Goal: Transaction & Acquisition: Purchase product/service

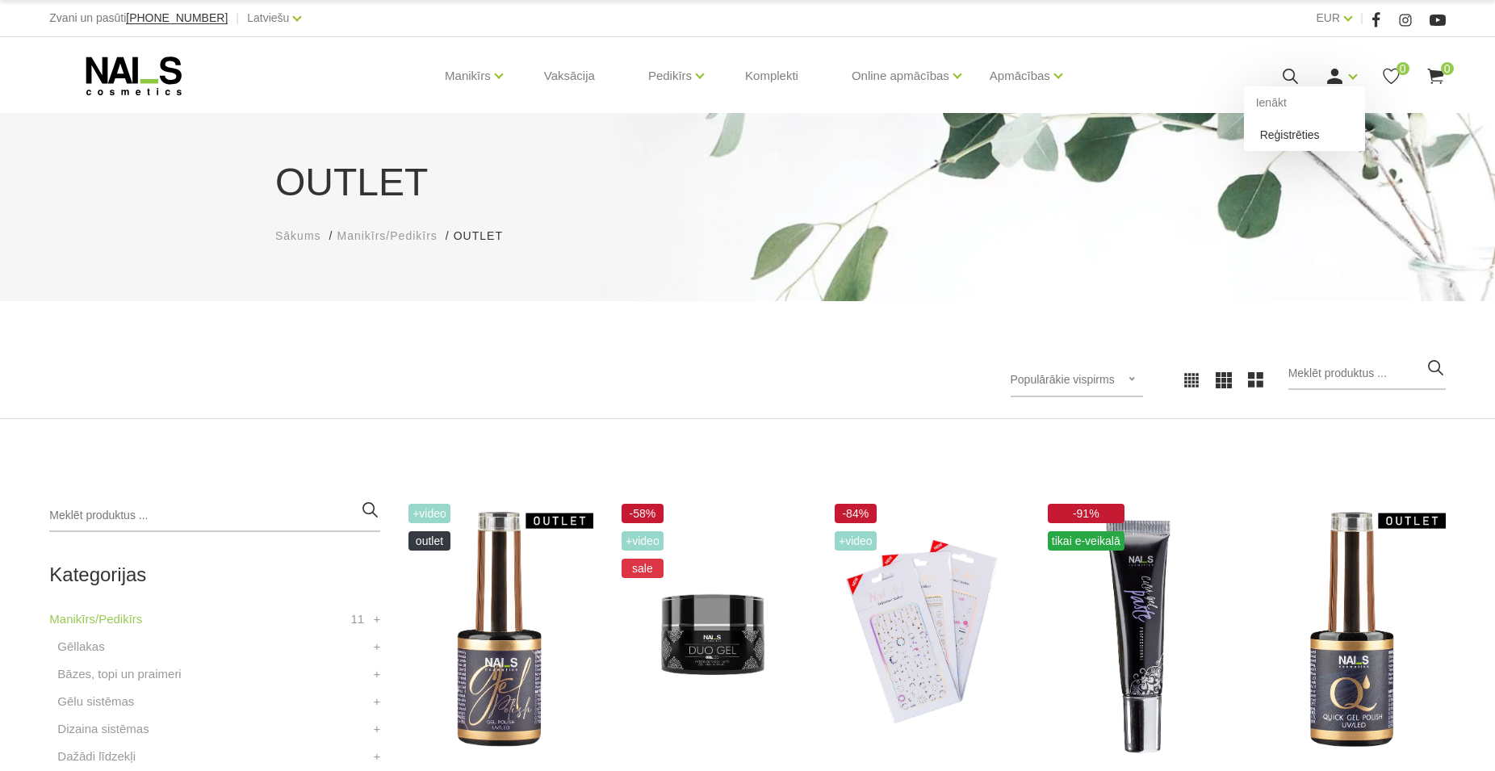
click at [1311, 139] on link "Reģistrēties" at bounding box center [1304, 135] width 121 height 32
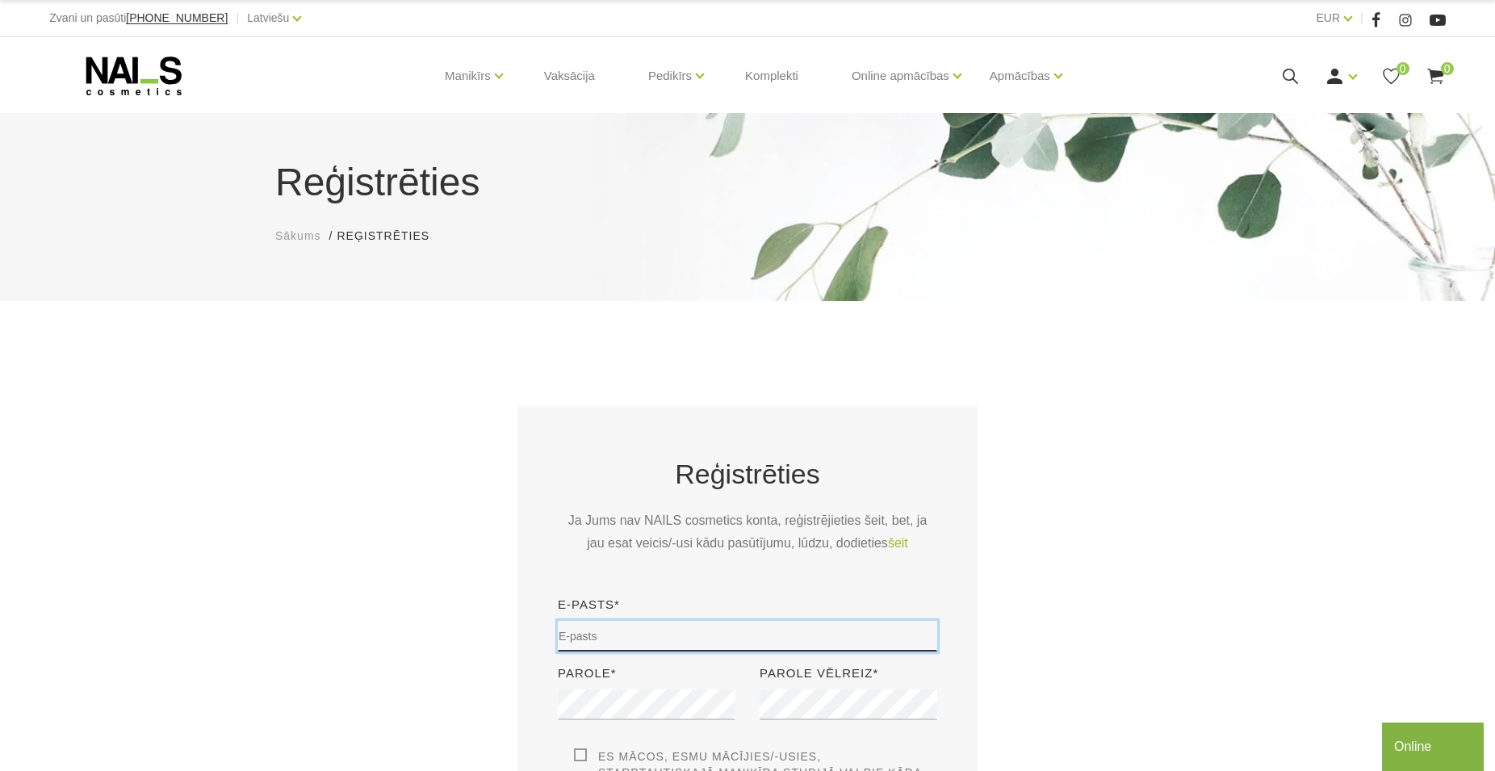
click at [609, 642] on input "email" at bounding box center [747, 636] width 379 height 31
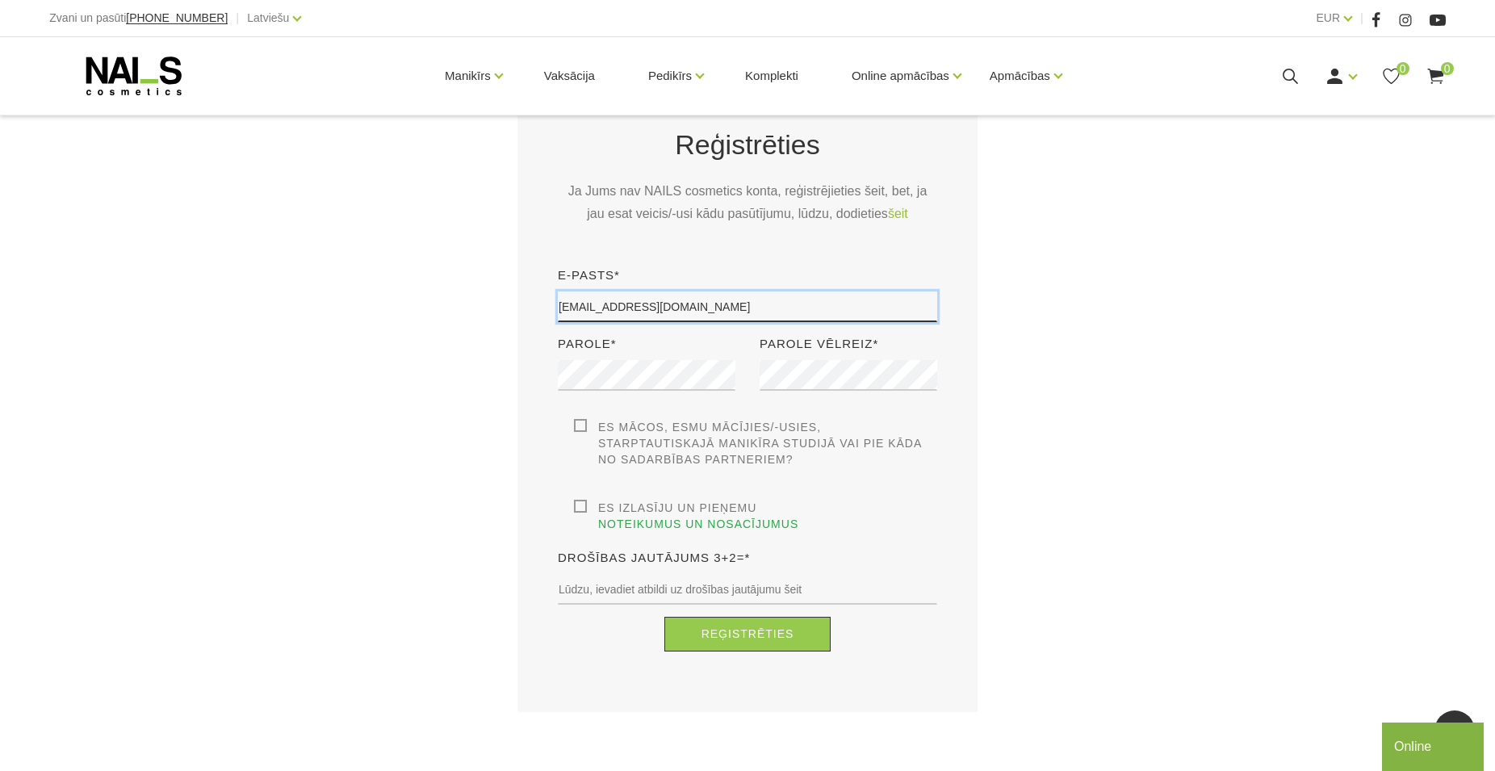
type input "maijamaurina@inbox.lv"
click at [575, 510] on label "Es izlasīju un pieņemu noteikumus un nosacījumus" at bounding box center [755, 516] width 363 height 32
click at [0, 0] on input "Es izlasīju un pieņemu noteikumus un nosacījumus" at bounding box center [0, 0] width 0 height 0
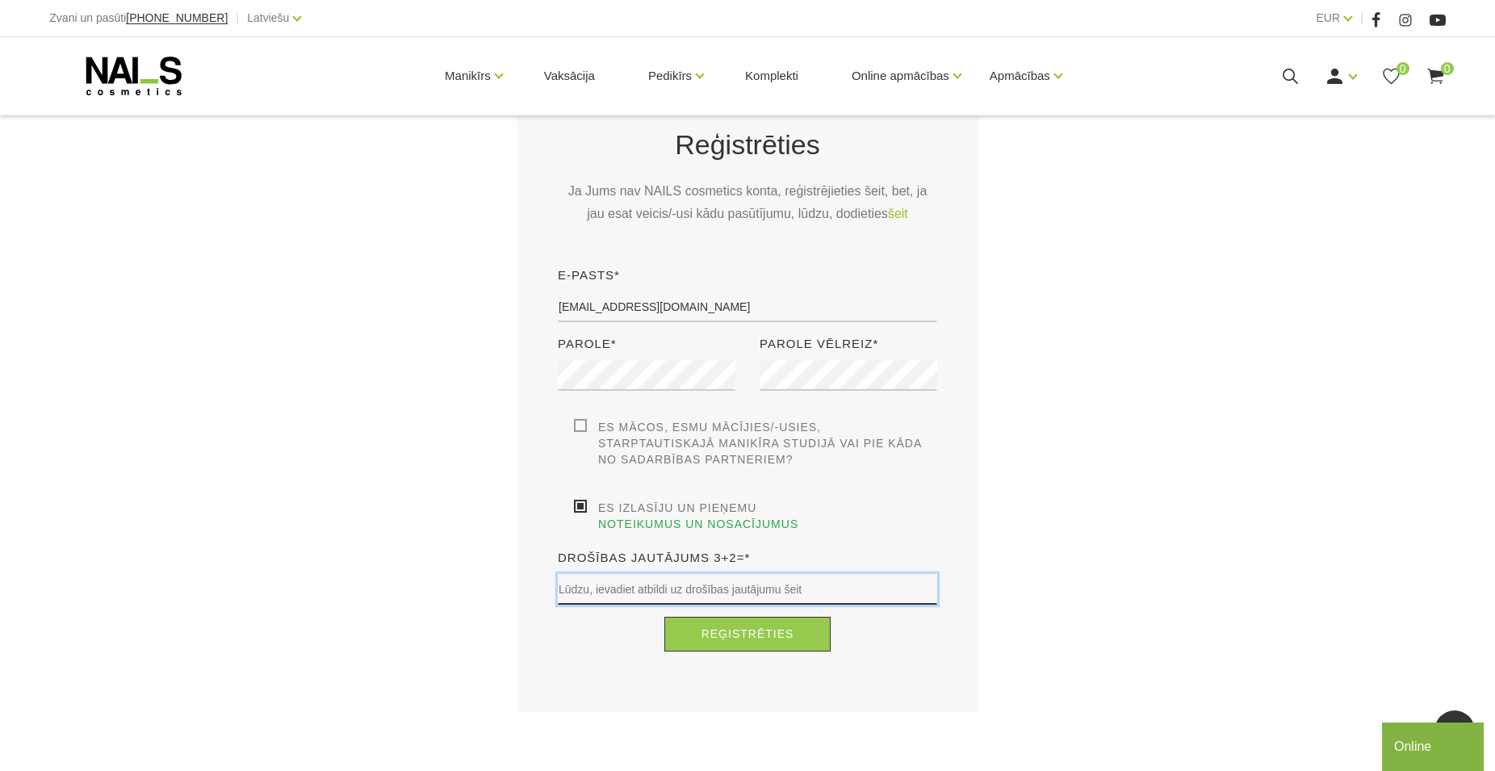
click at [695, 574] on input "text" at bounding box center [747, 589] width 379 height 31
type input "5"
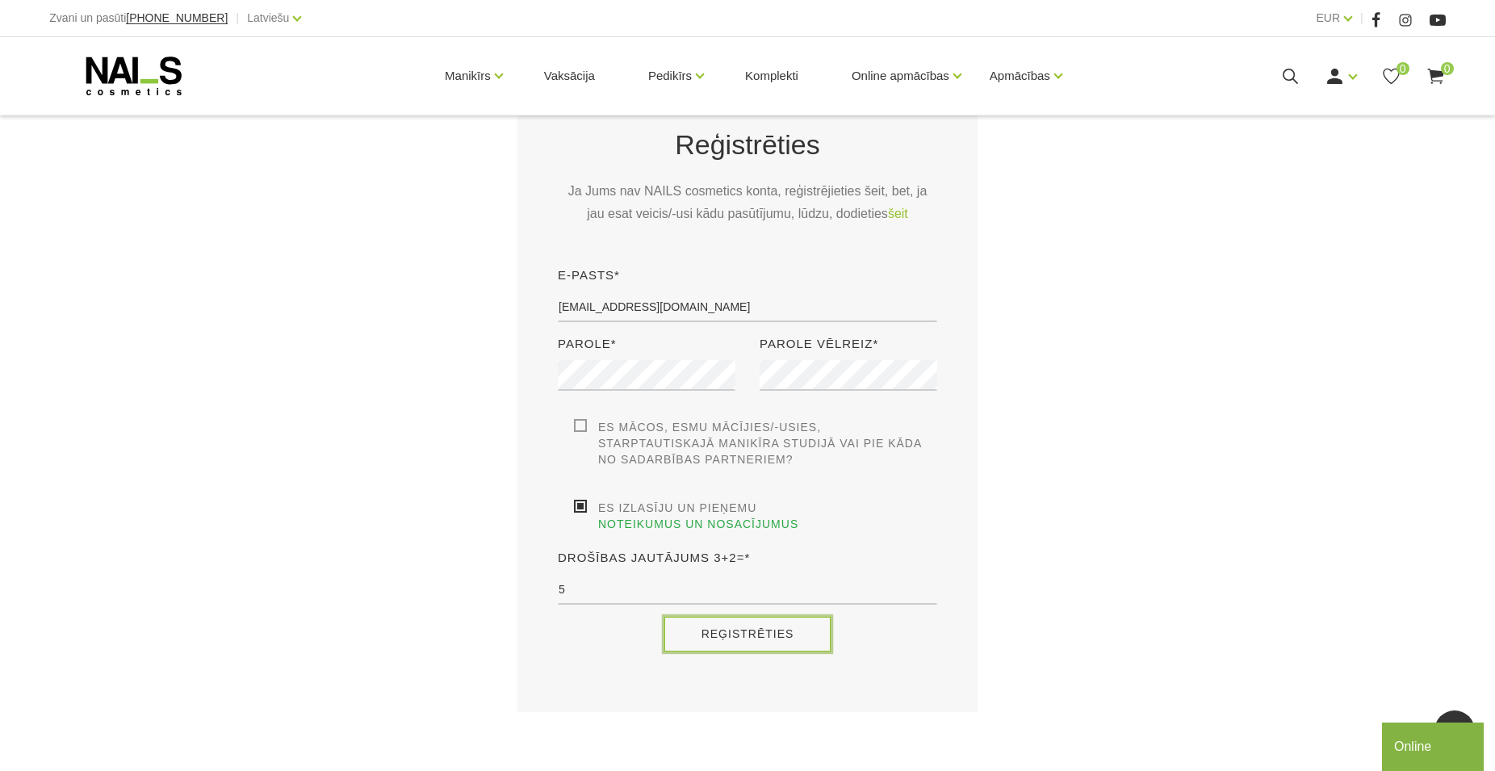
click at [745, 617] on button "Reģistrēties" at bounding box center [748, 634] width 167 height 35
click at [737, 619] on button "Reģistrēties" at bounding box center [748, 634] width 167 height 35
click at [753, 617] on button "Reģistrēties" at bounding box center [748, 634] width 167 height 35
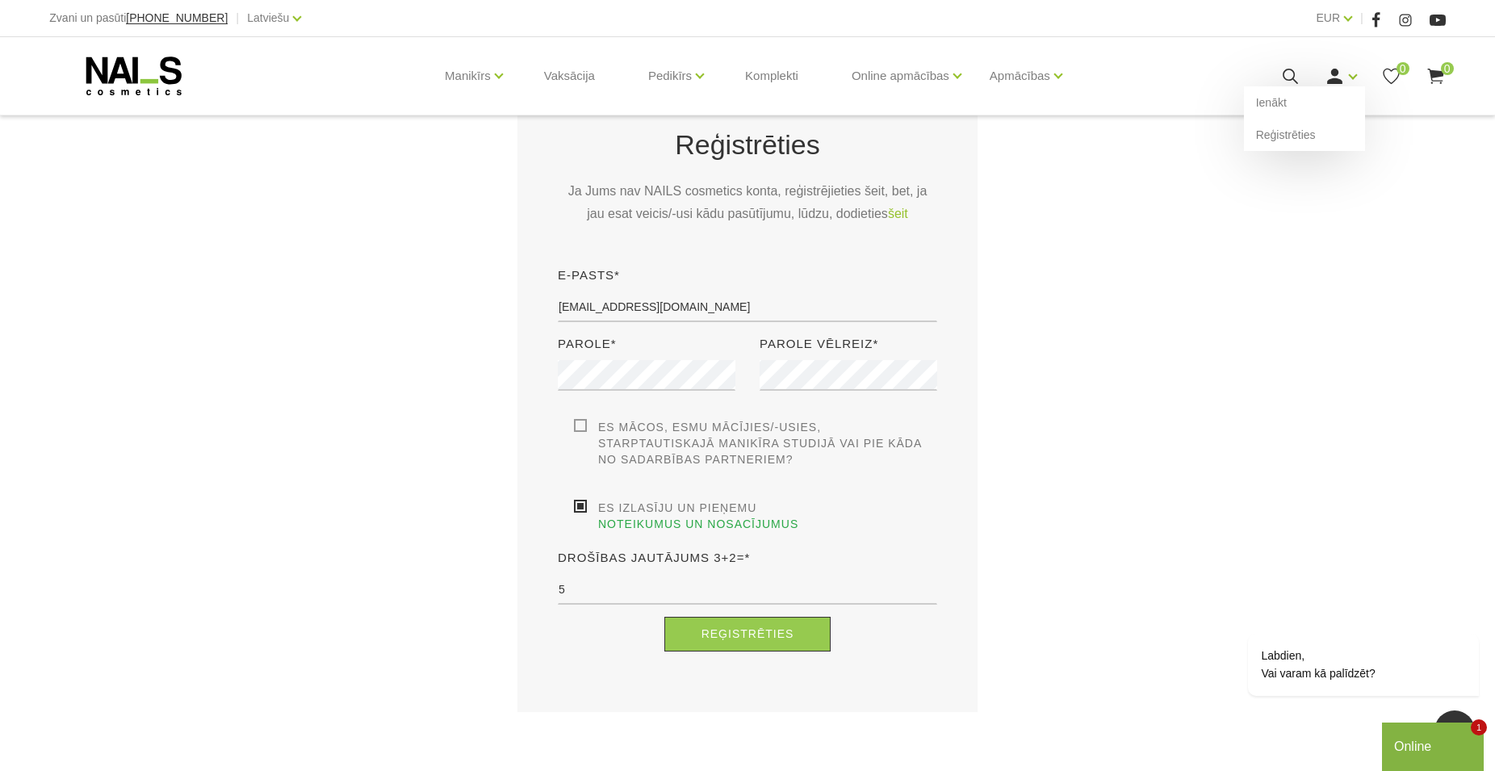
click at [1337, 82] on icon at bounding box center [1335, 76] width 20 height 20
click at [729, 617] on button "Reģistrēties" at bounding box center [748, 634] width 167 height 35
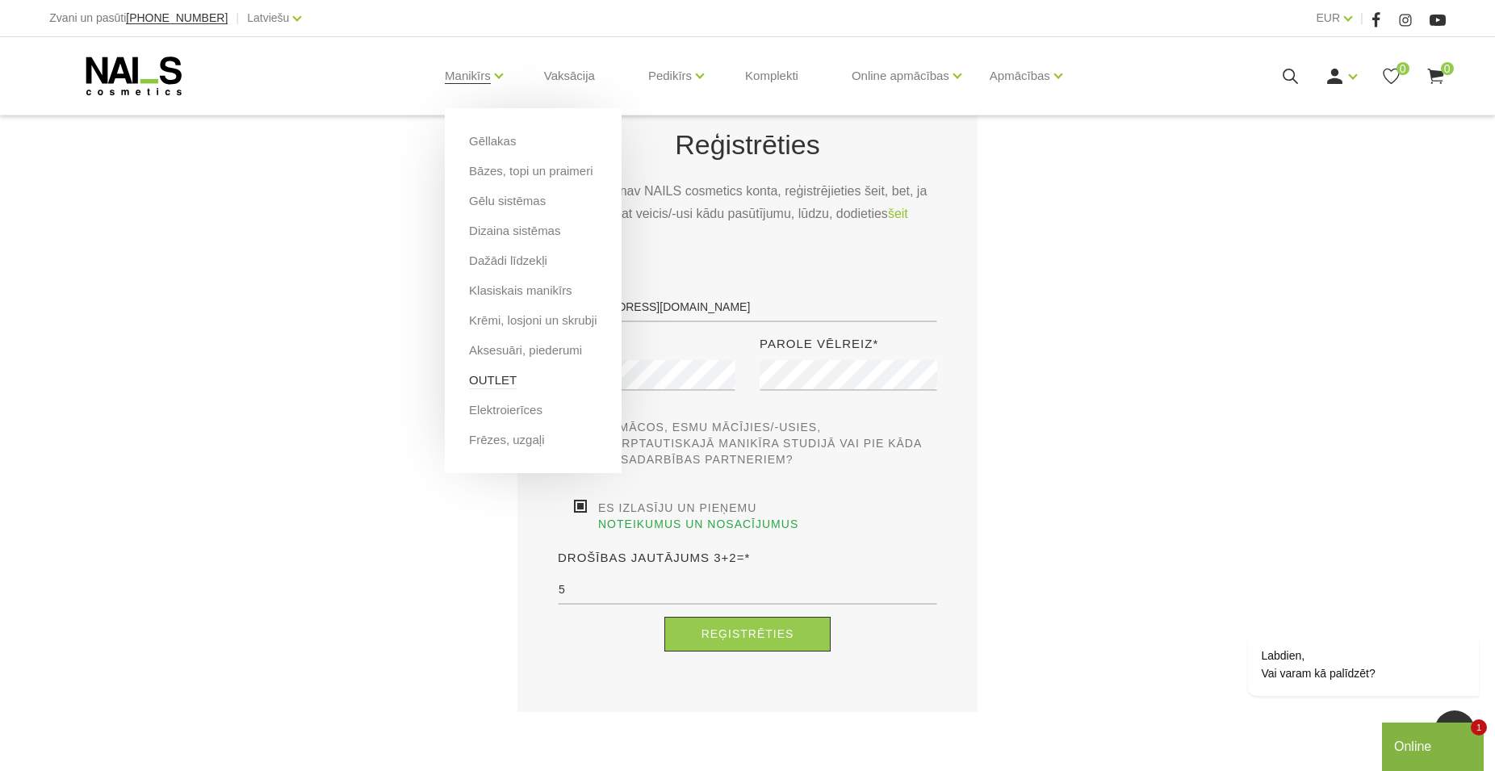
click at [493, 383] on link "OUTLET" at bounding box center [493, 380] width 48 height 18
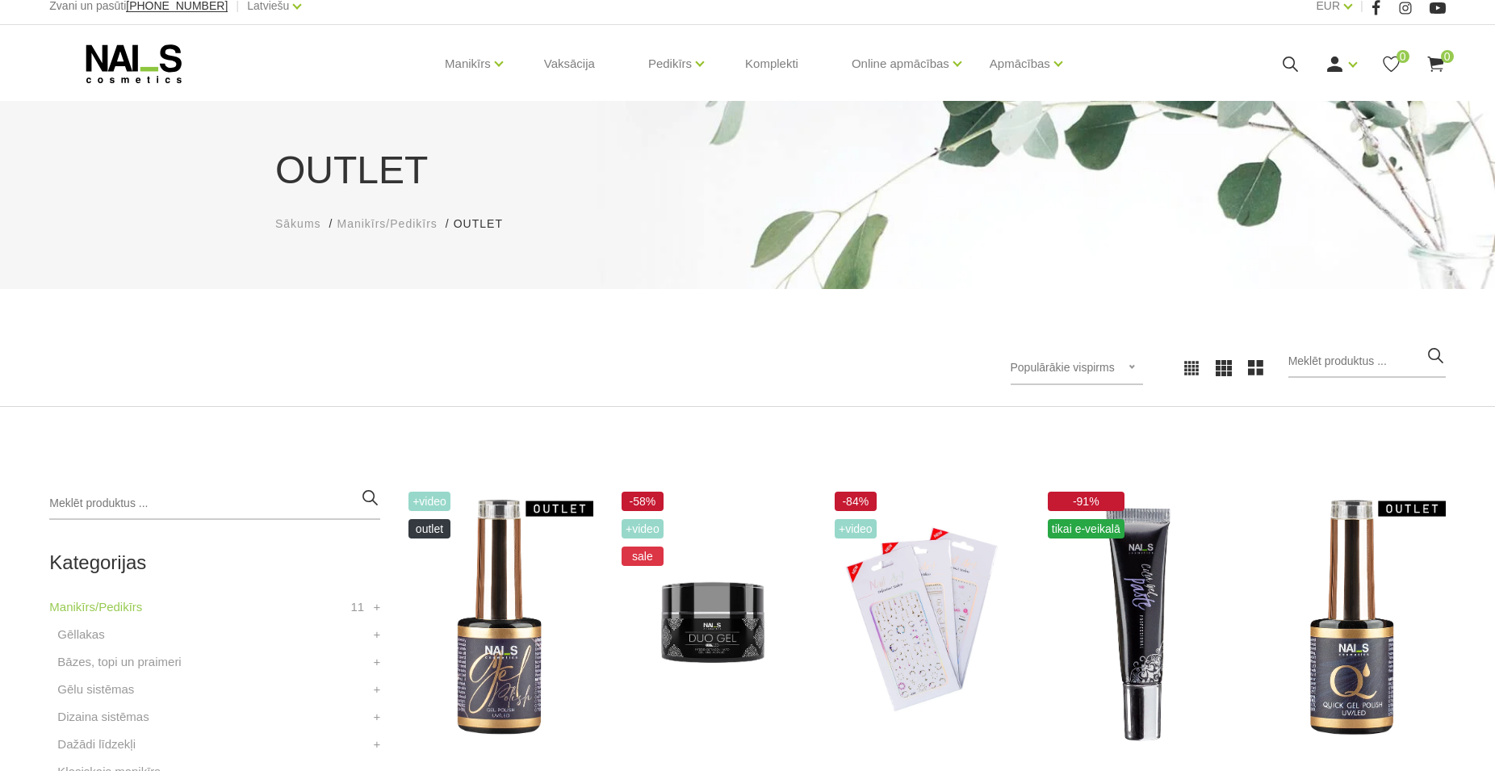
scroll to position [82, 0]
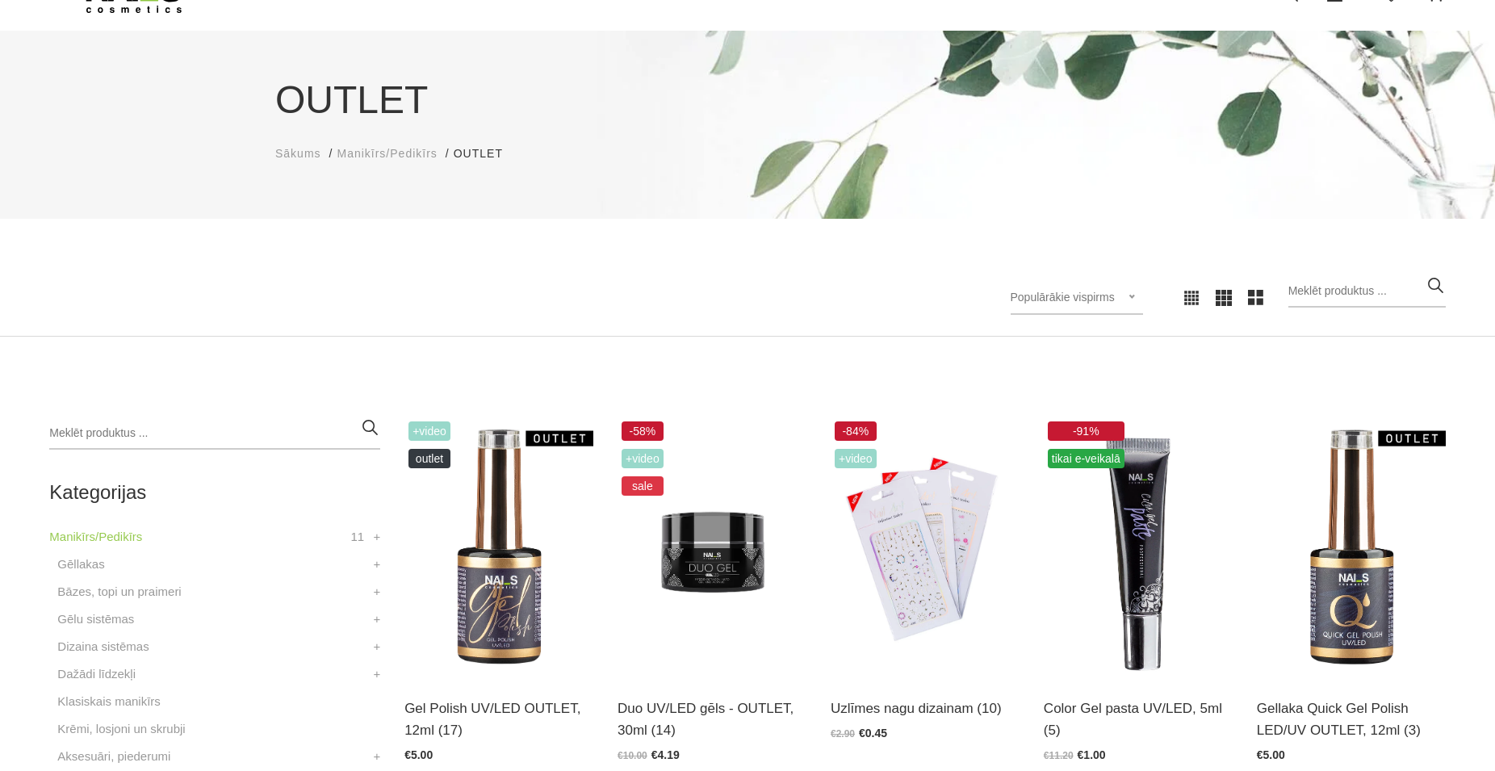
click at [1141, 301] on div "Populārākie vispirms Populārākie vispirms Jaunumi Lētākais vispirms Dārgākais v…" at bounding box center [1077, 298] width 132 height 34
click at [1088, 405] on li "Lētākais vispirms" at bounding box center [1095, 402] width 152 height 32
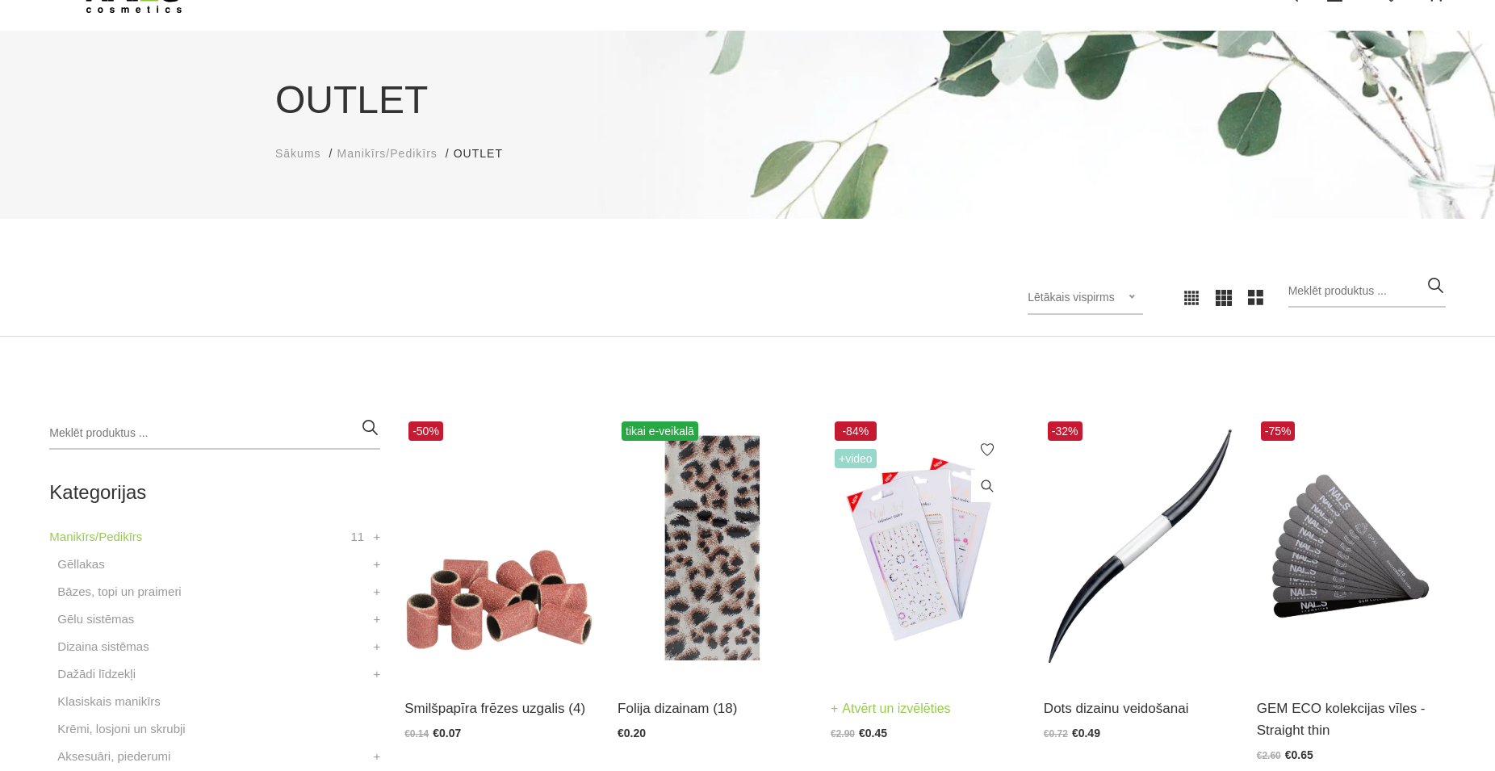
scroll to position [329, 0]
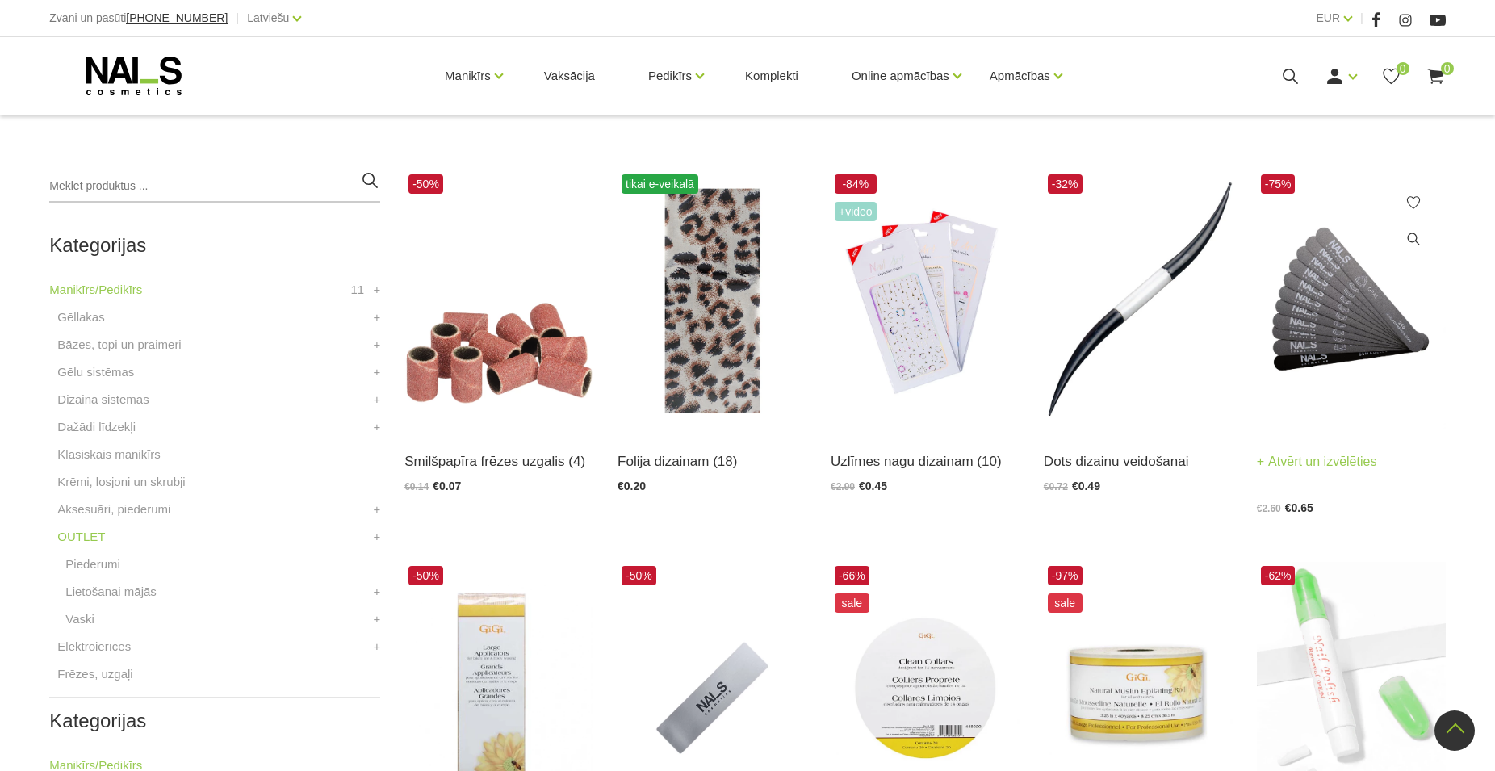
click at [1385, 329] on img at bounding box center [1351, 300] width 189 height 260
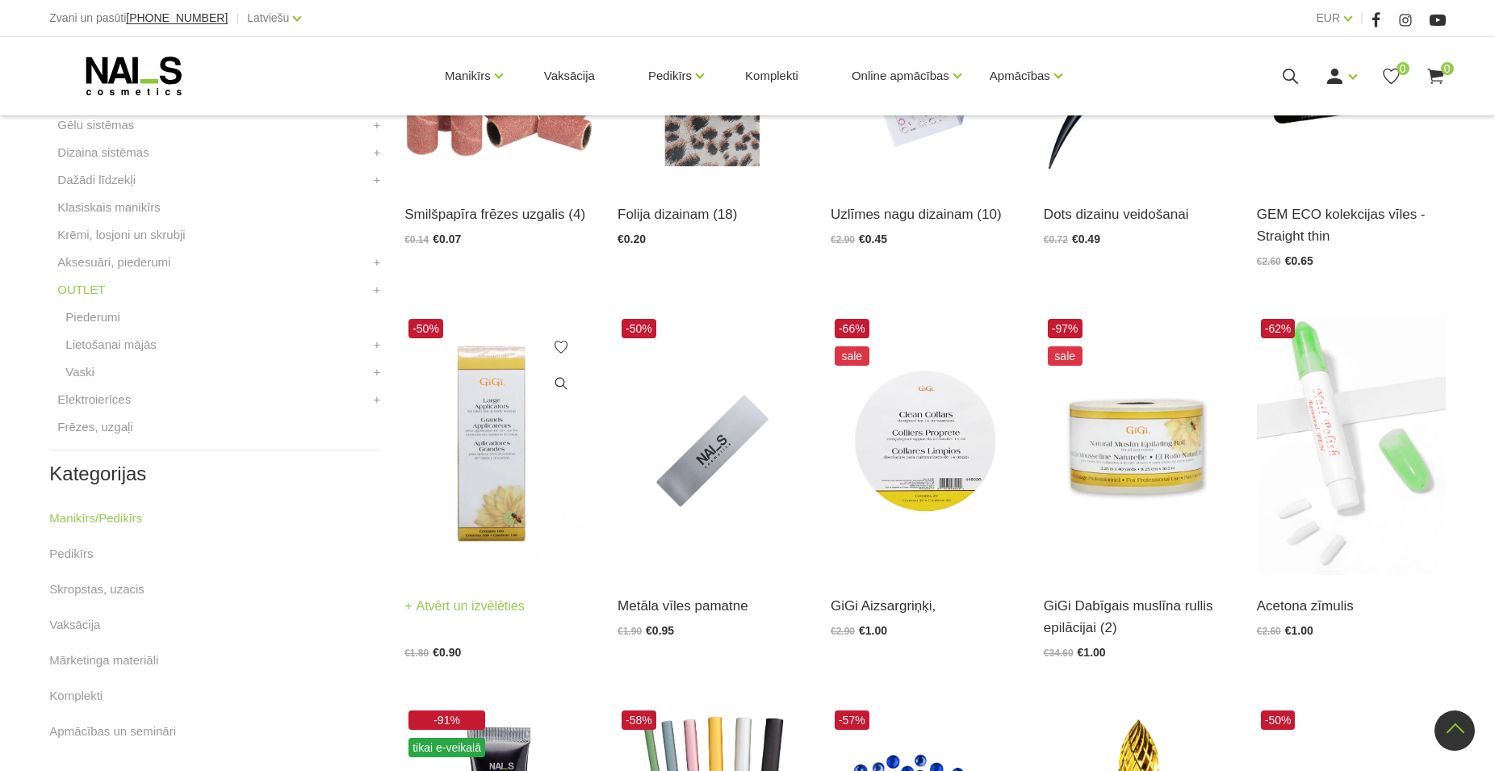
click at [497, 452] on img at bounding box center [499, 445] width 189 height 260
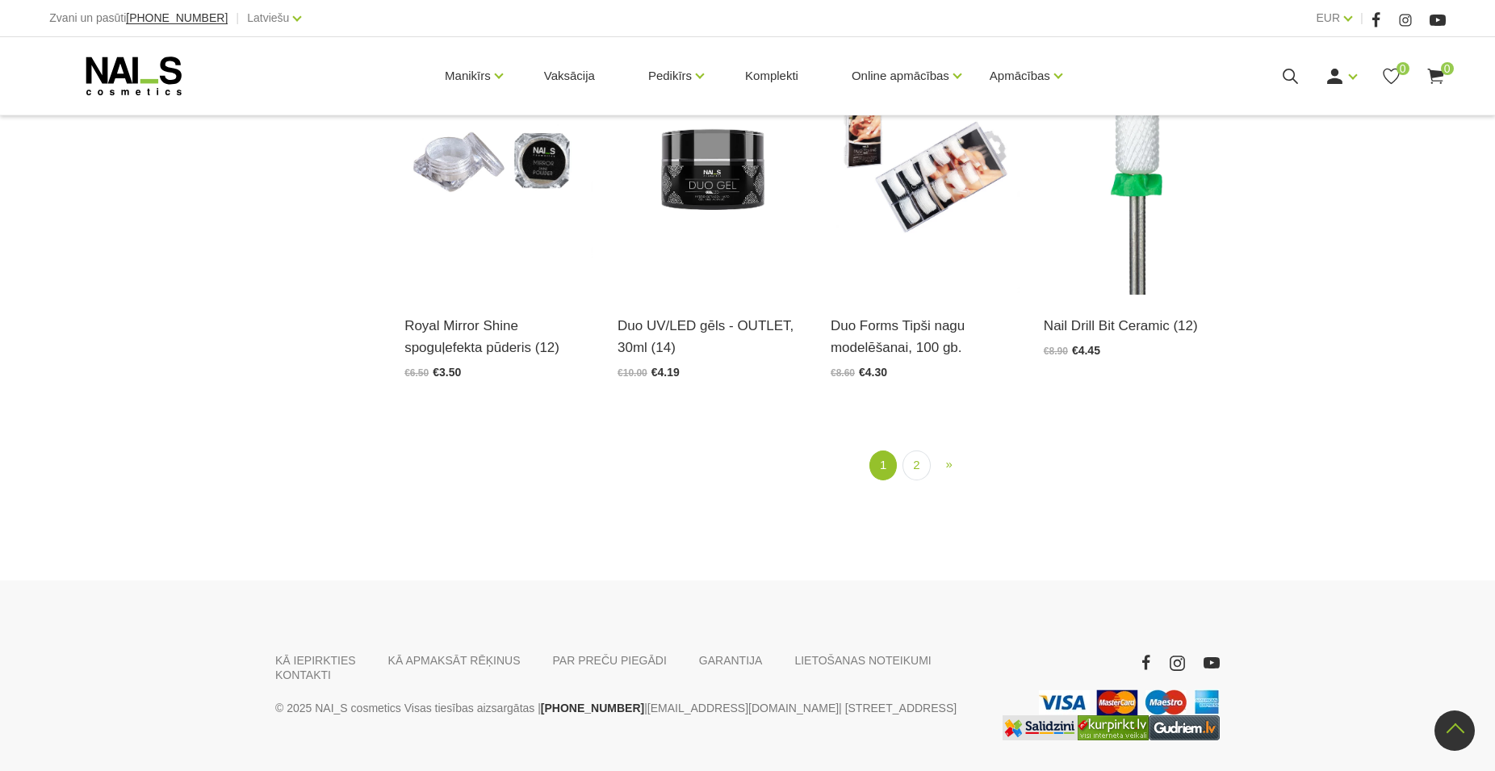
scroll to position [2045, 0]
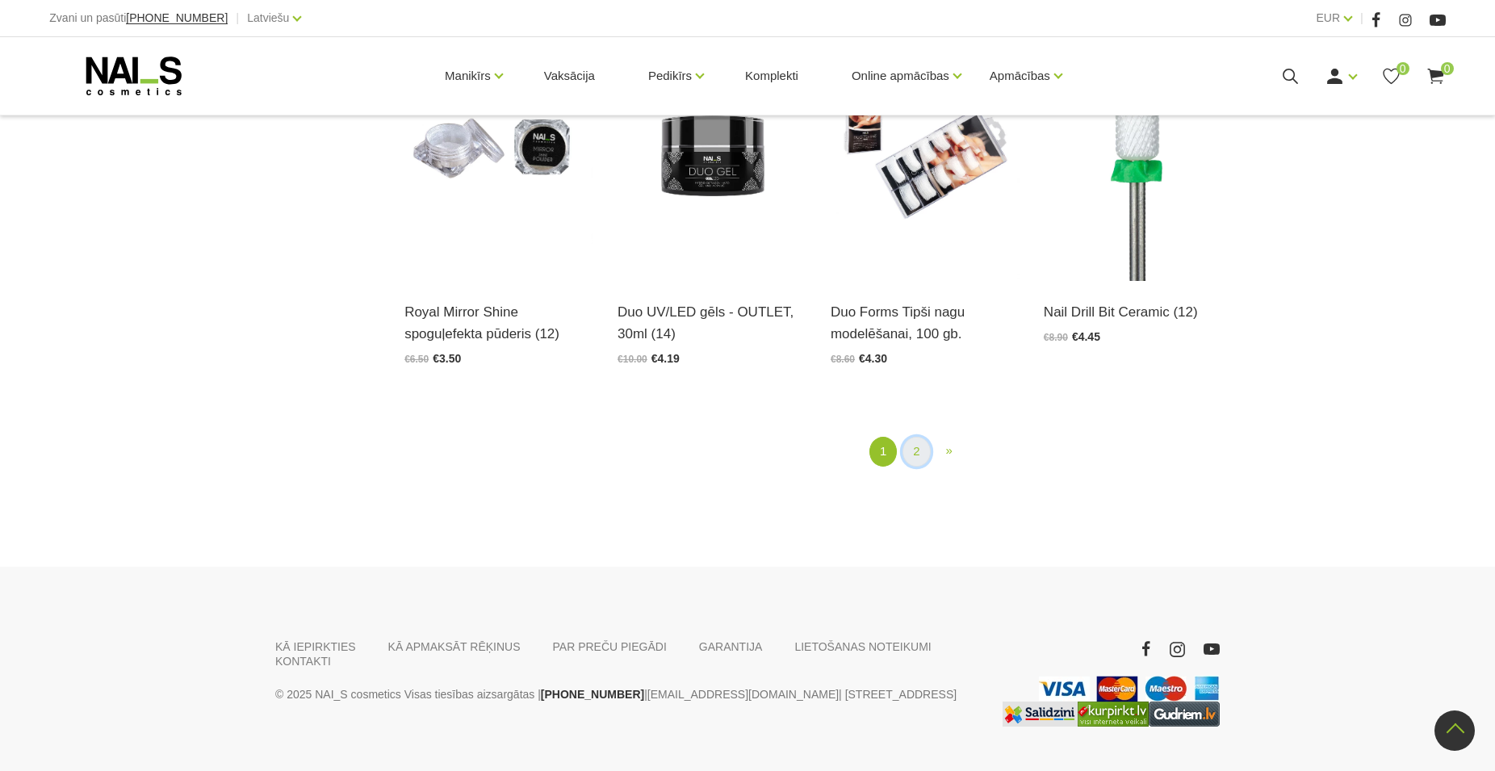
click at [911, 451] on link "2" at bounding box center [916, 452] width 27 height 30
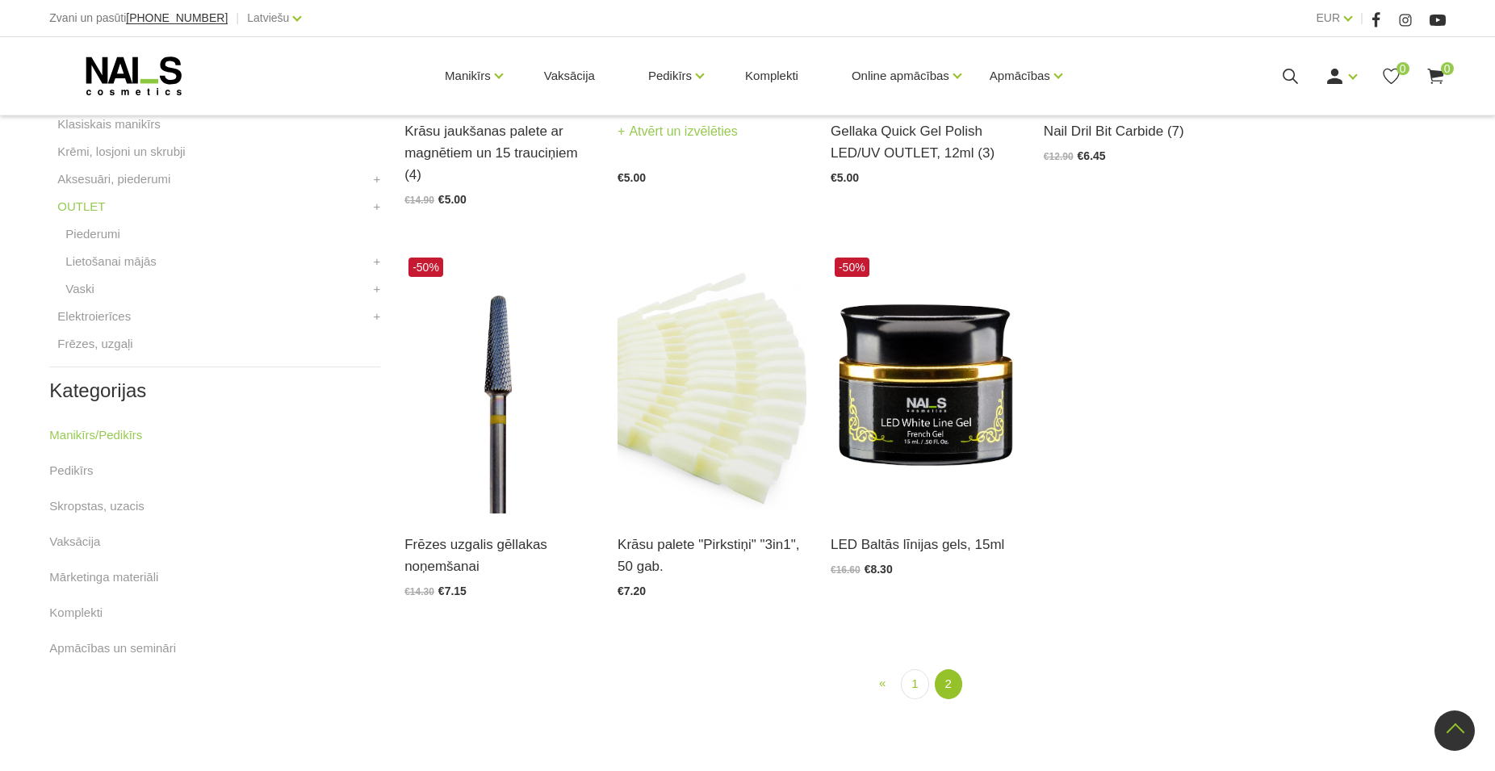
scroll to position [248, 0]
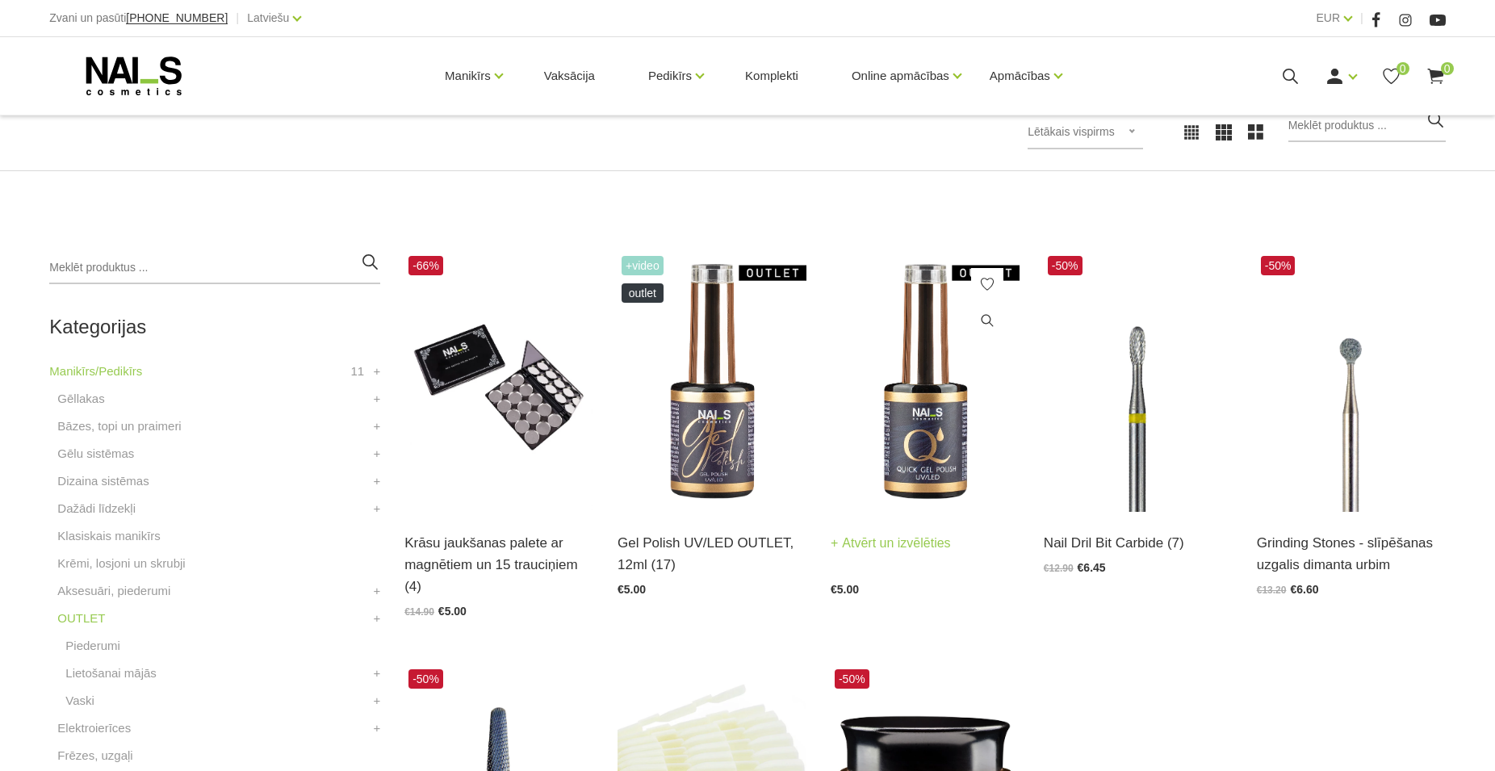
click at [923, 439] on img at bounding box center [925, 382] width 189 height 260
click at [665, 459] on img at bounding box center [712, 382] width 189 height 260
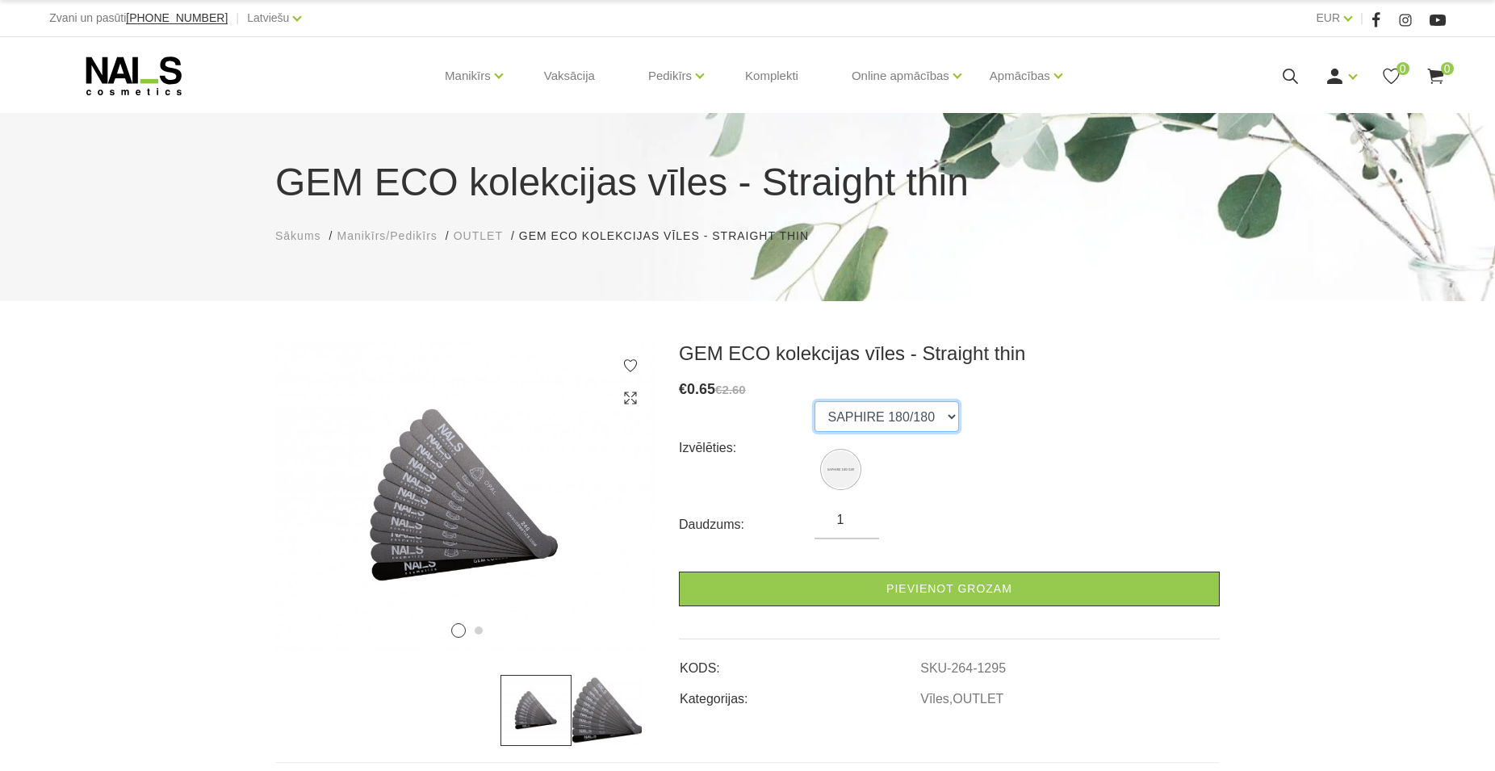
click at [815, 401] on select "SAPHIRE 180/180" at bounding box center [887, 416] width 145 height 31
click at [945, 418] on select "SAPHIRE 180/180" at bounding box center [887, 416] width 145 height 31
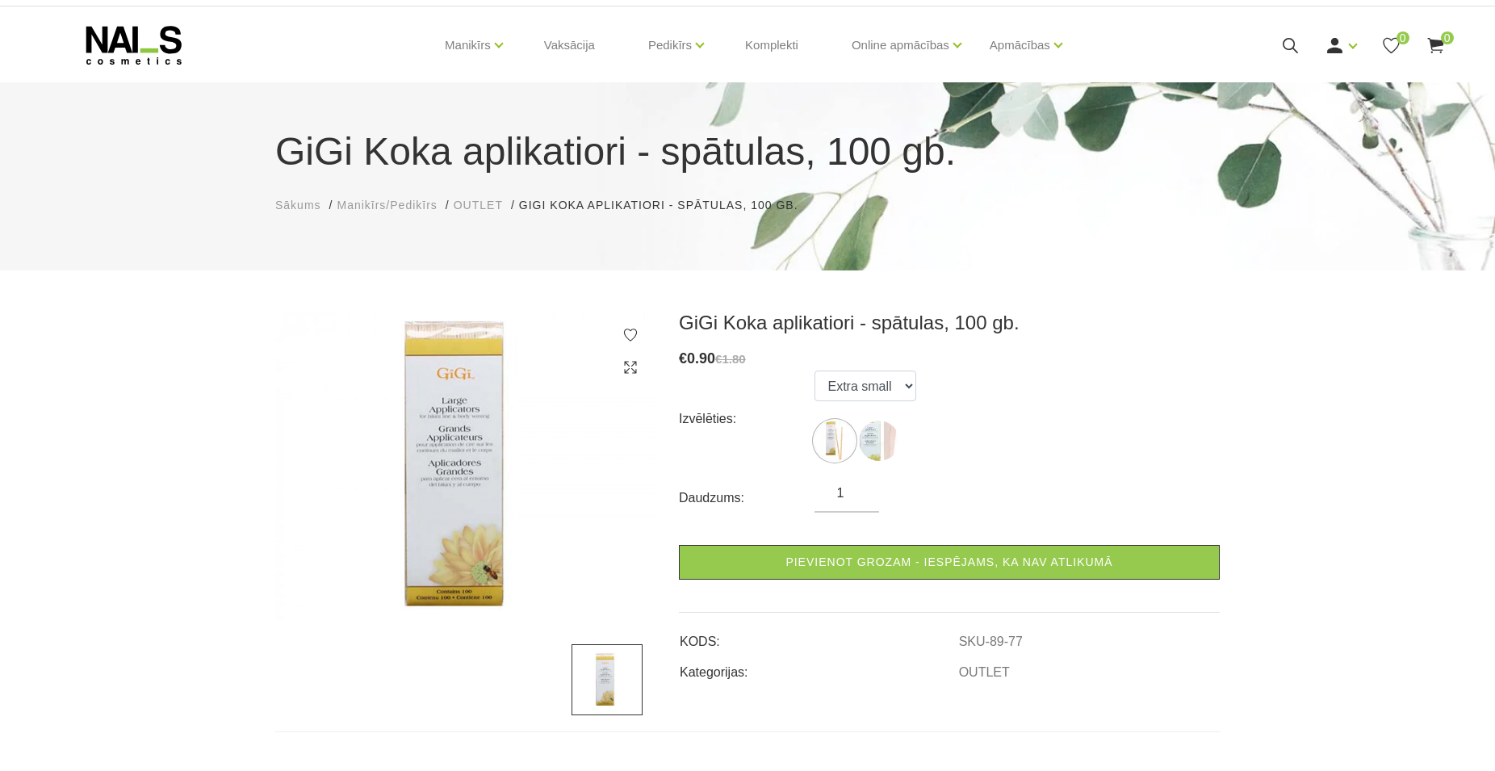
scroll to position [82, 0]
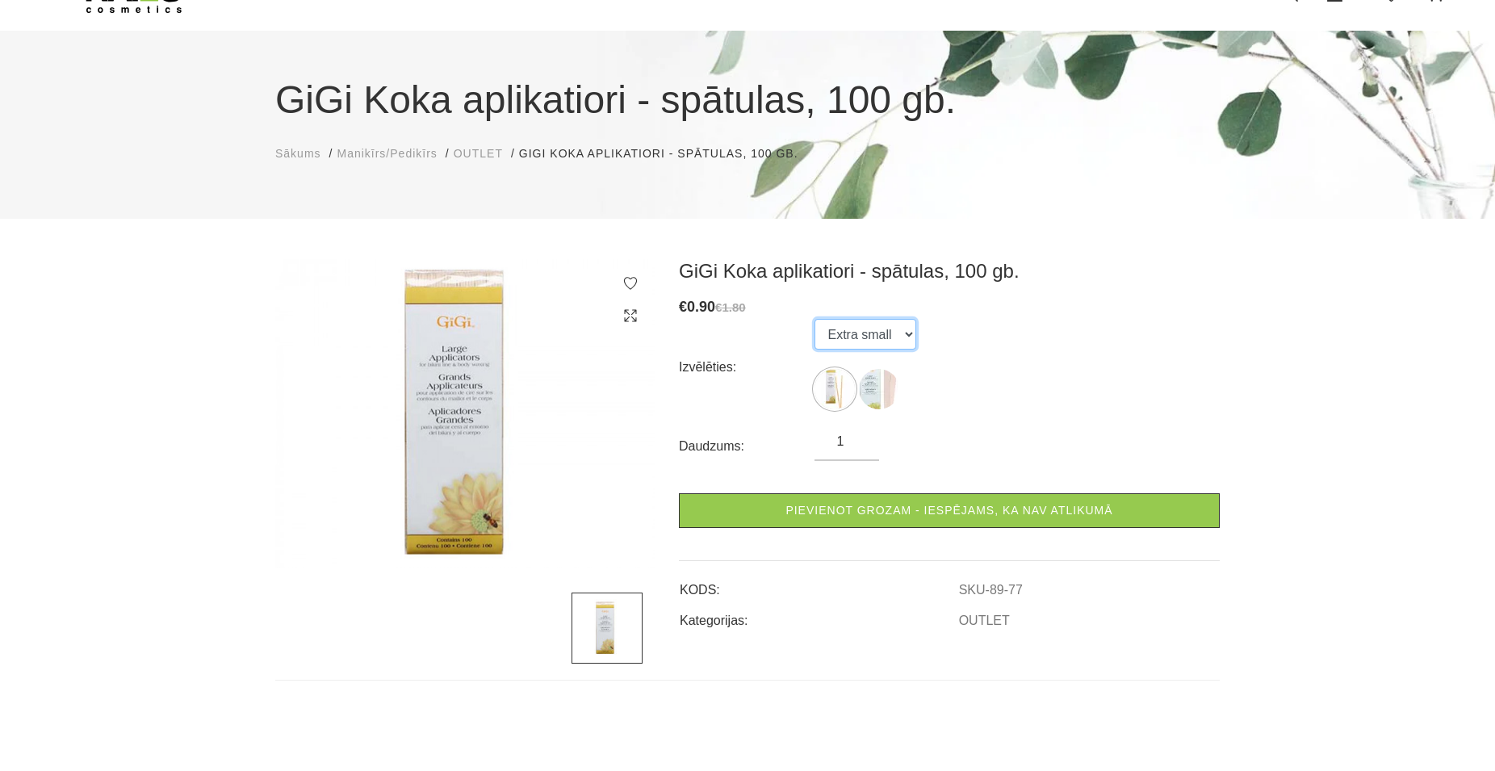
click at [815, 319] on select "Extra small Large" at bounding box center [866, 334] width 102 height 31
click option "Large" at bounding box center [0, 0] width 0 height 0
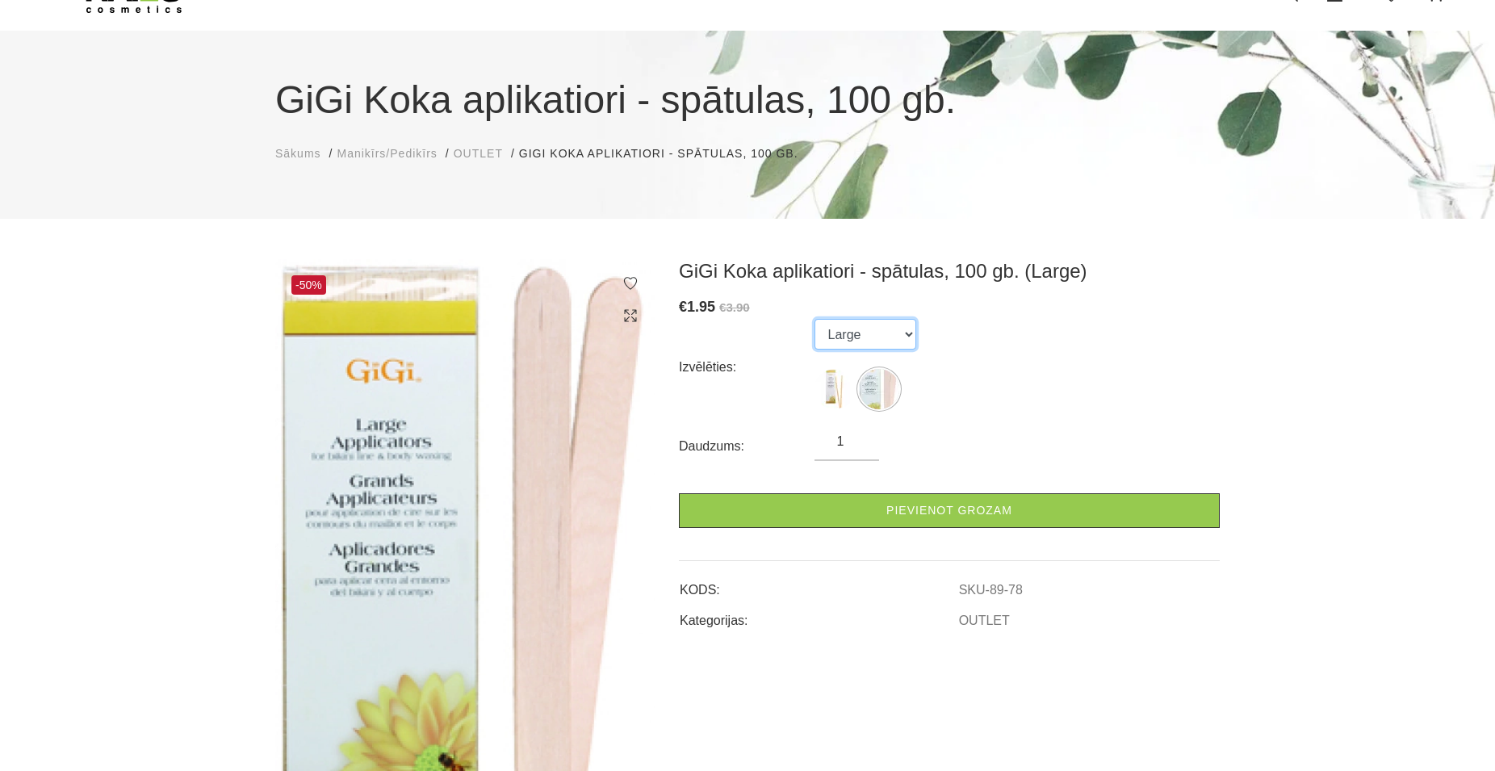
click at [815, 319] on select "Extra small Large" at bounding box center [866, 334] width 102 height 31
select select "77"
click option "Extra small" at bounding box center [0, 0] width 0 height 0
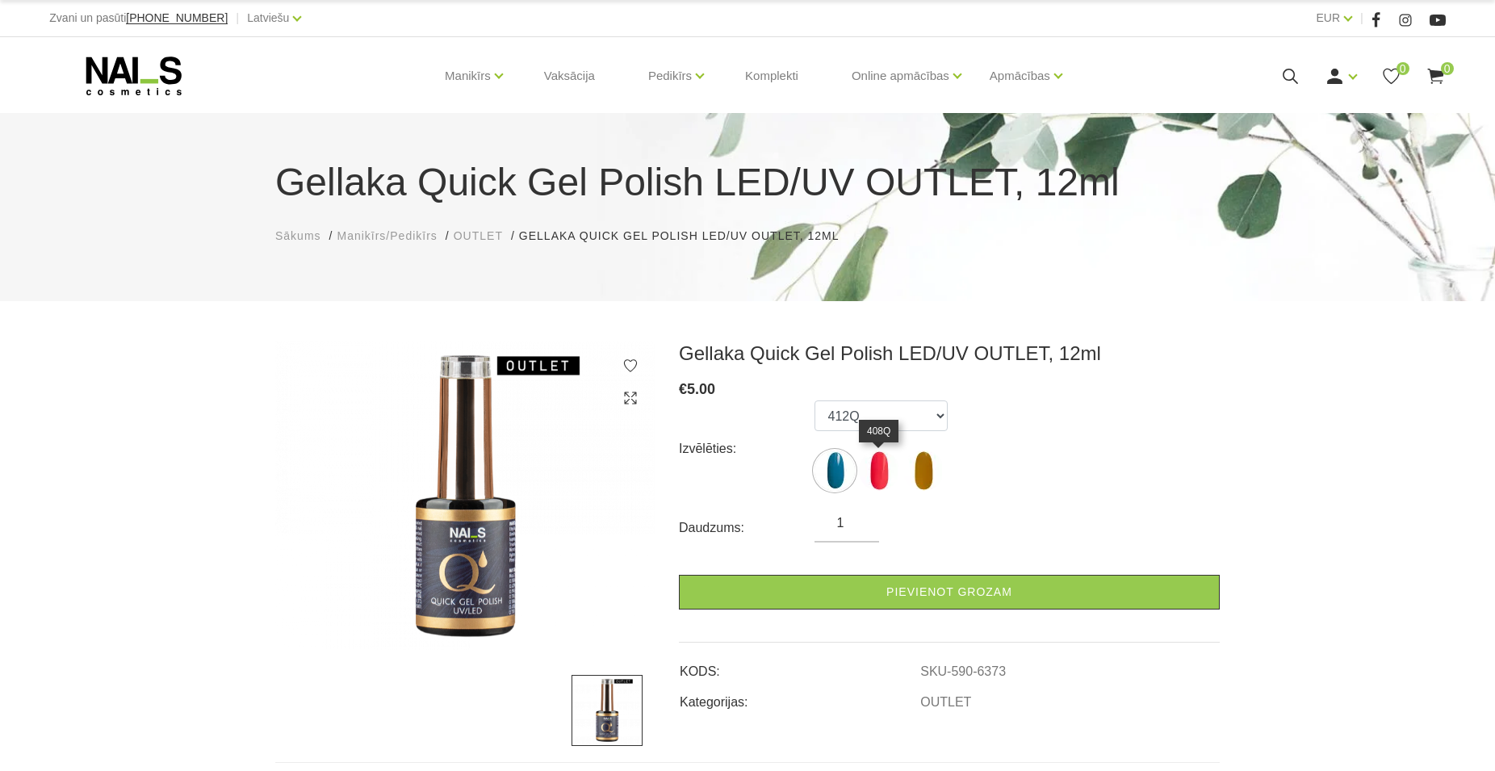
click at [880, 473] on img at bounding box center [879, 471] width 40 height 40
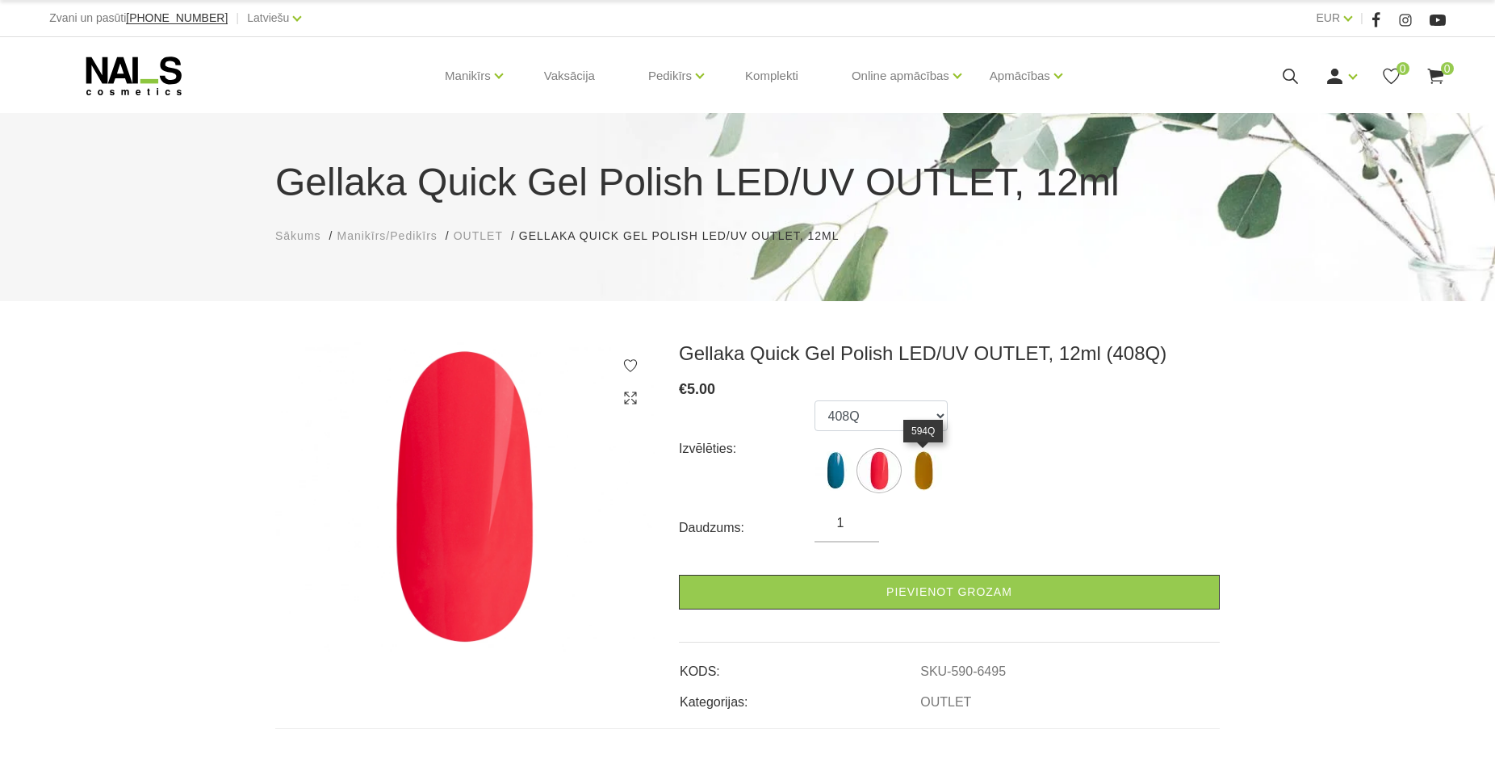
click at [925, 468] on img at bounding box center [924, 471] width 40 height 40
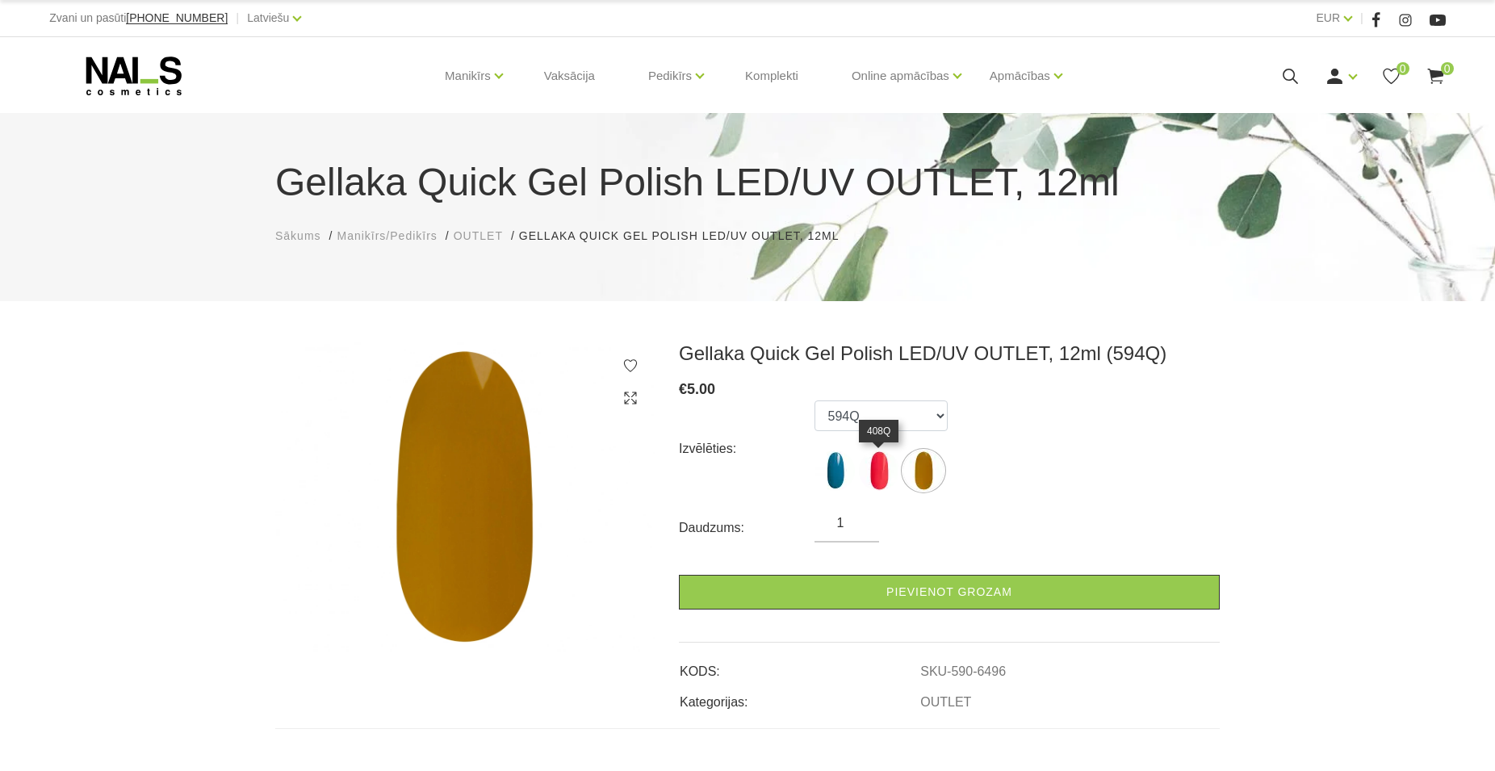
click at [882, 471] on img at bounding box center [879, 471] width 40 height 40
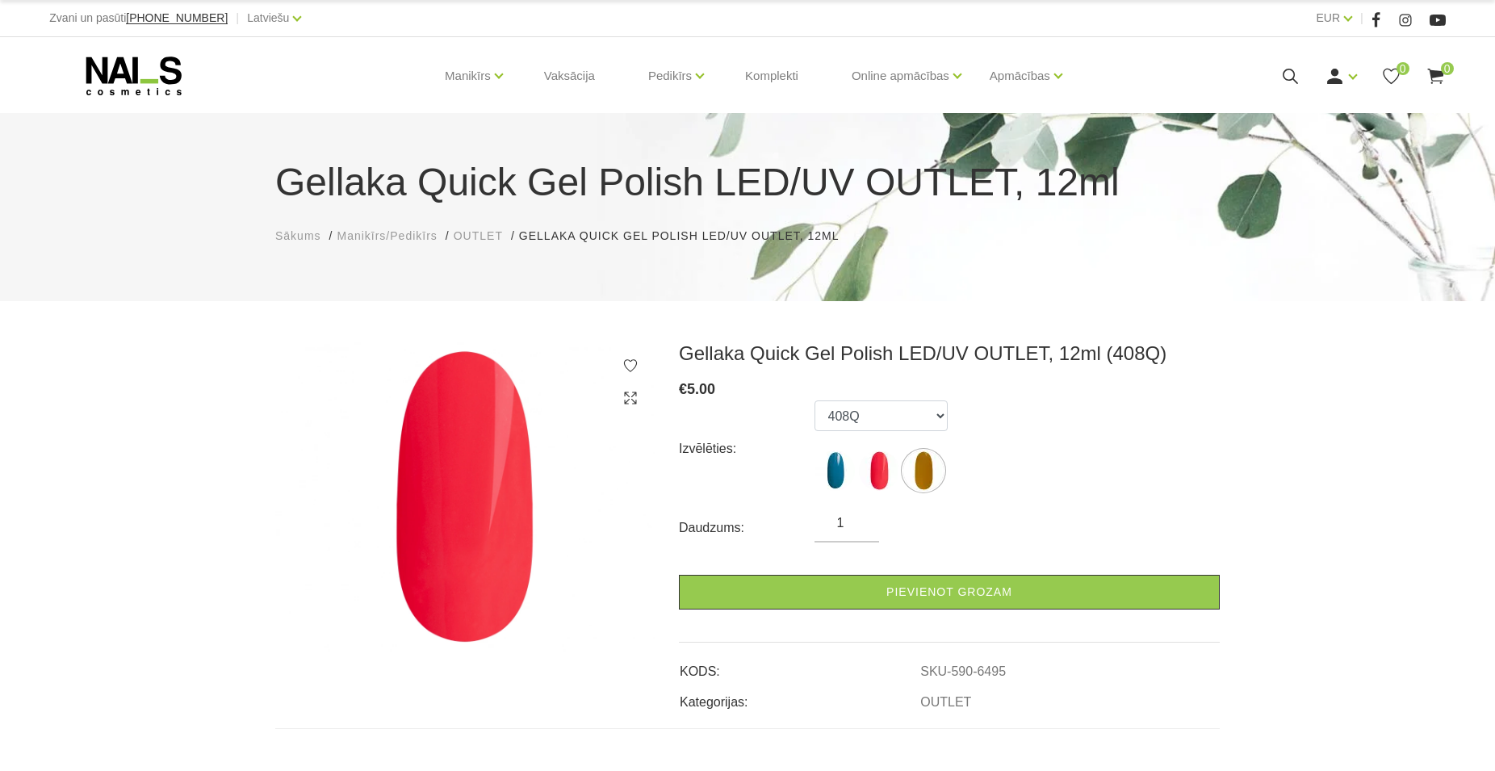
click at [882, 471] on img at bounding box center [879, 471] width 40 height 40
click at [921, 474] on img at bounding box center [924, 471] width 40 height 40
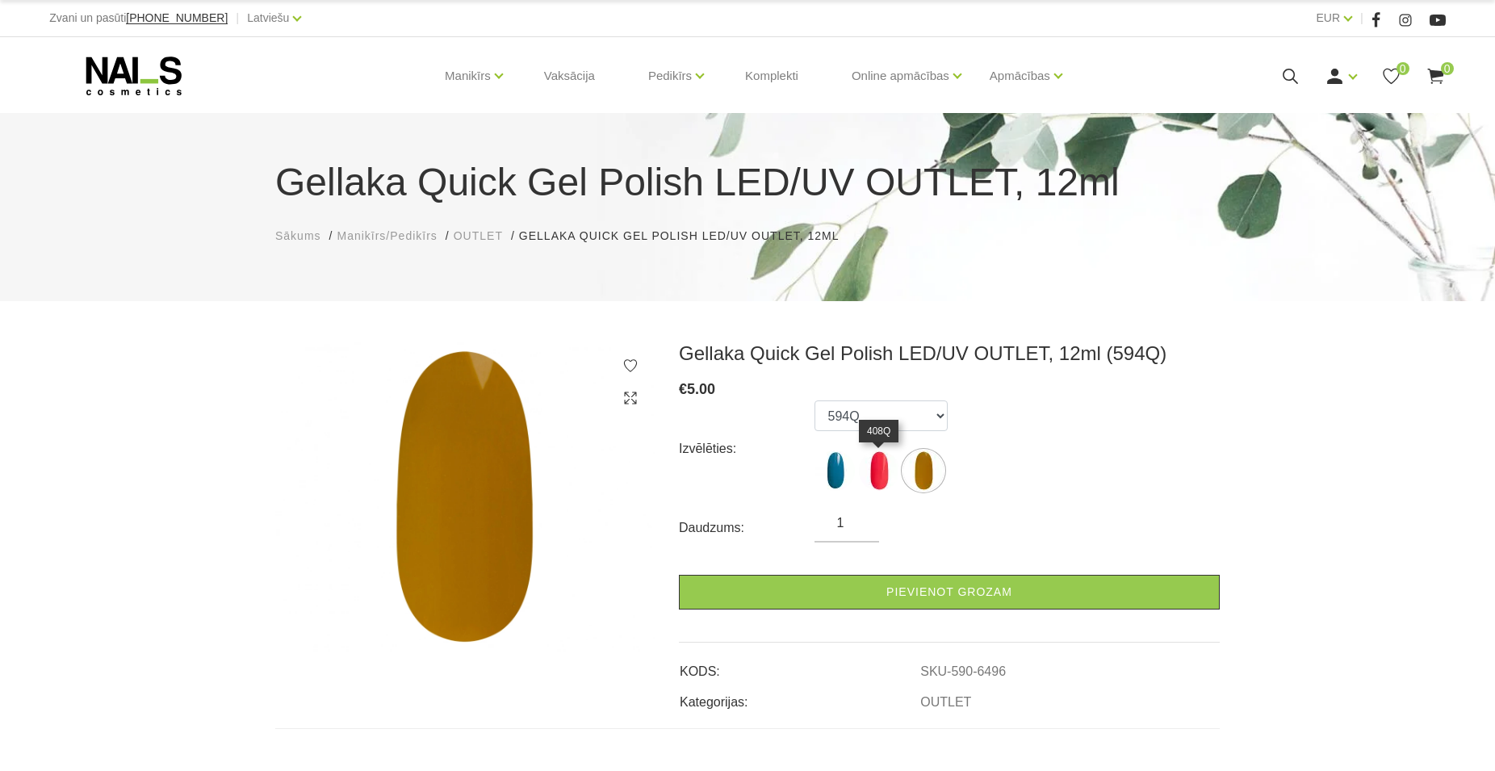
click at [877, 474] on img at bounding box center [879, 471] width 40 height 40
select select "6495"
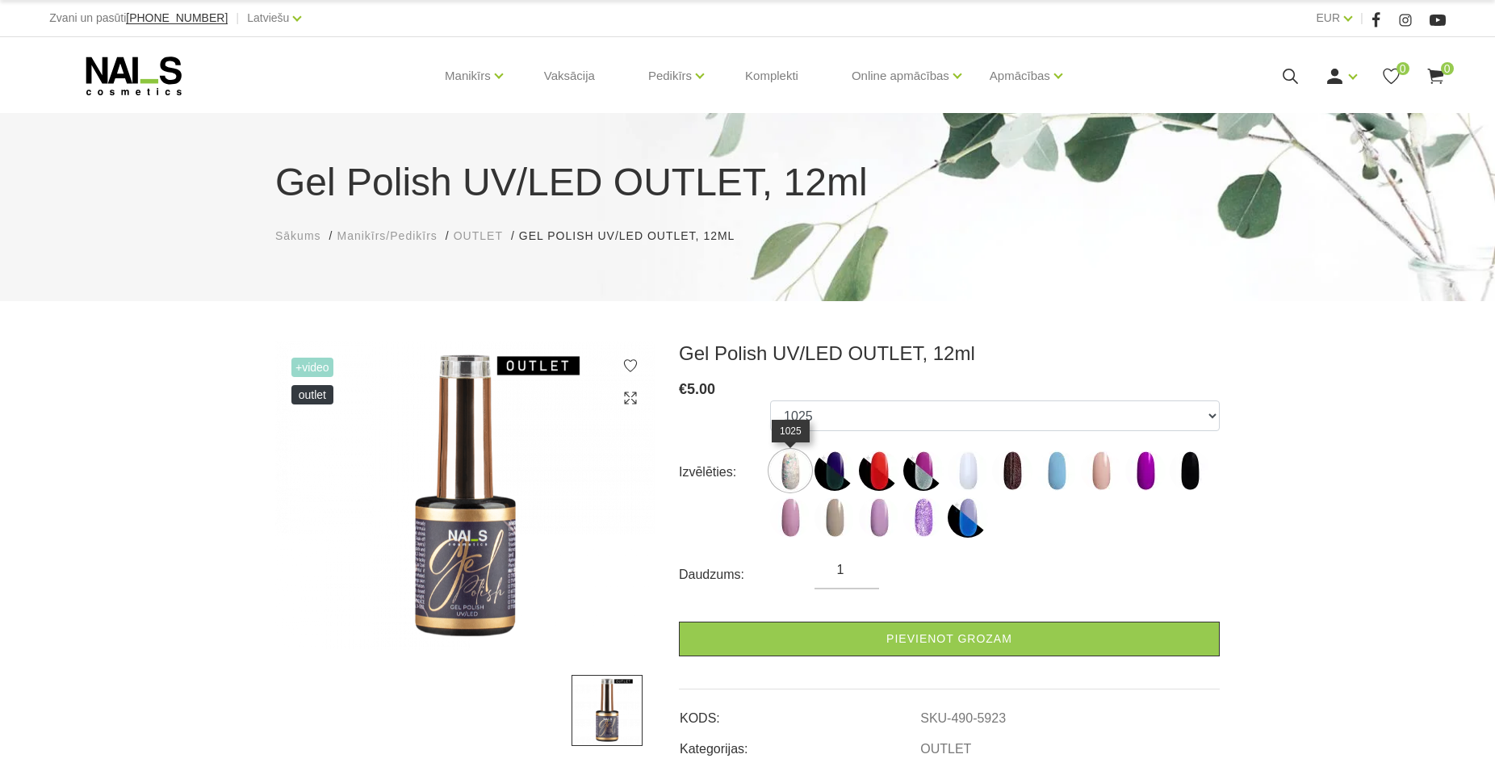
click at [786, 477] on img at bounding box center [790, 471] width 40 height 40
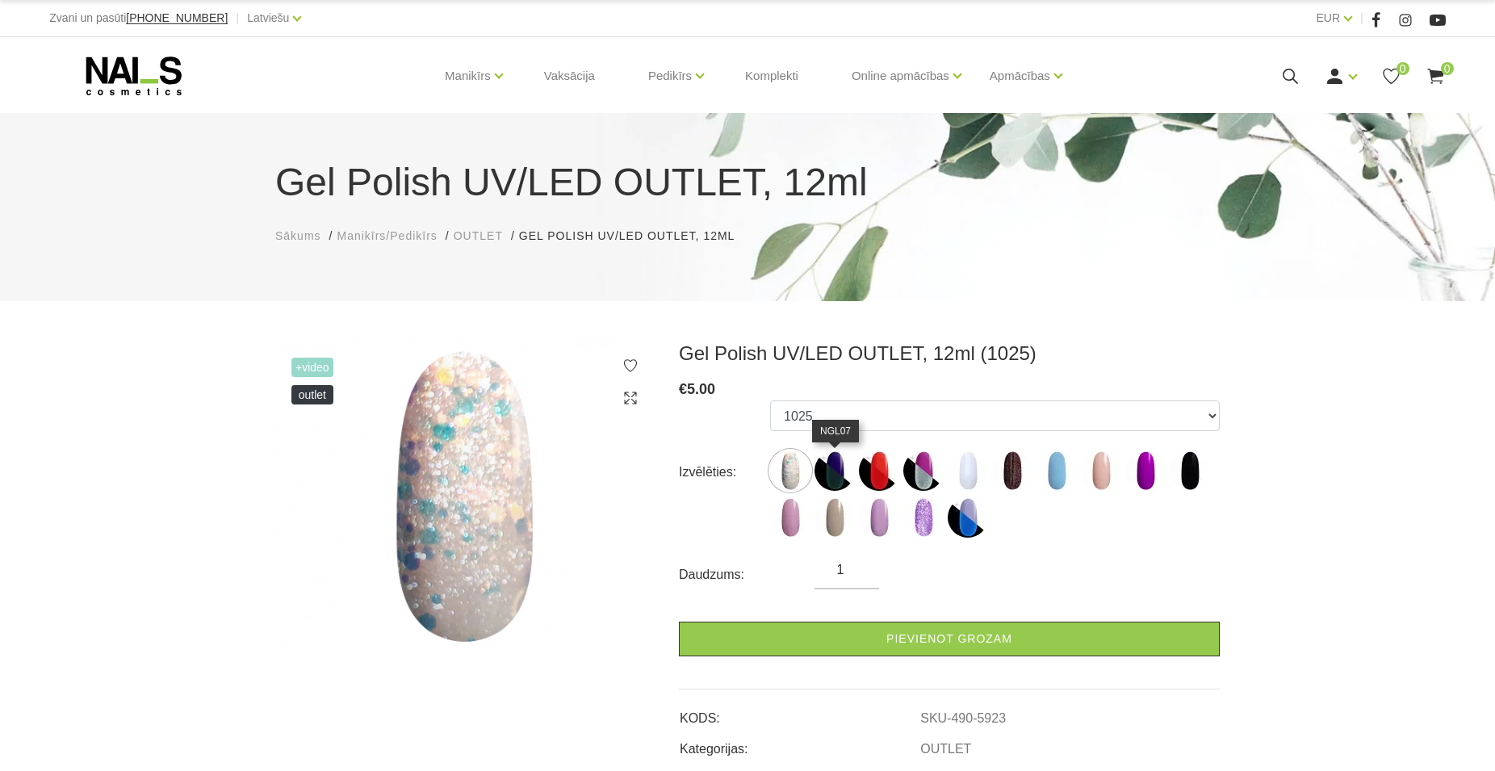
click at [827, 476] on img at bounding box center [835, 471] width 40 height 40
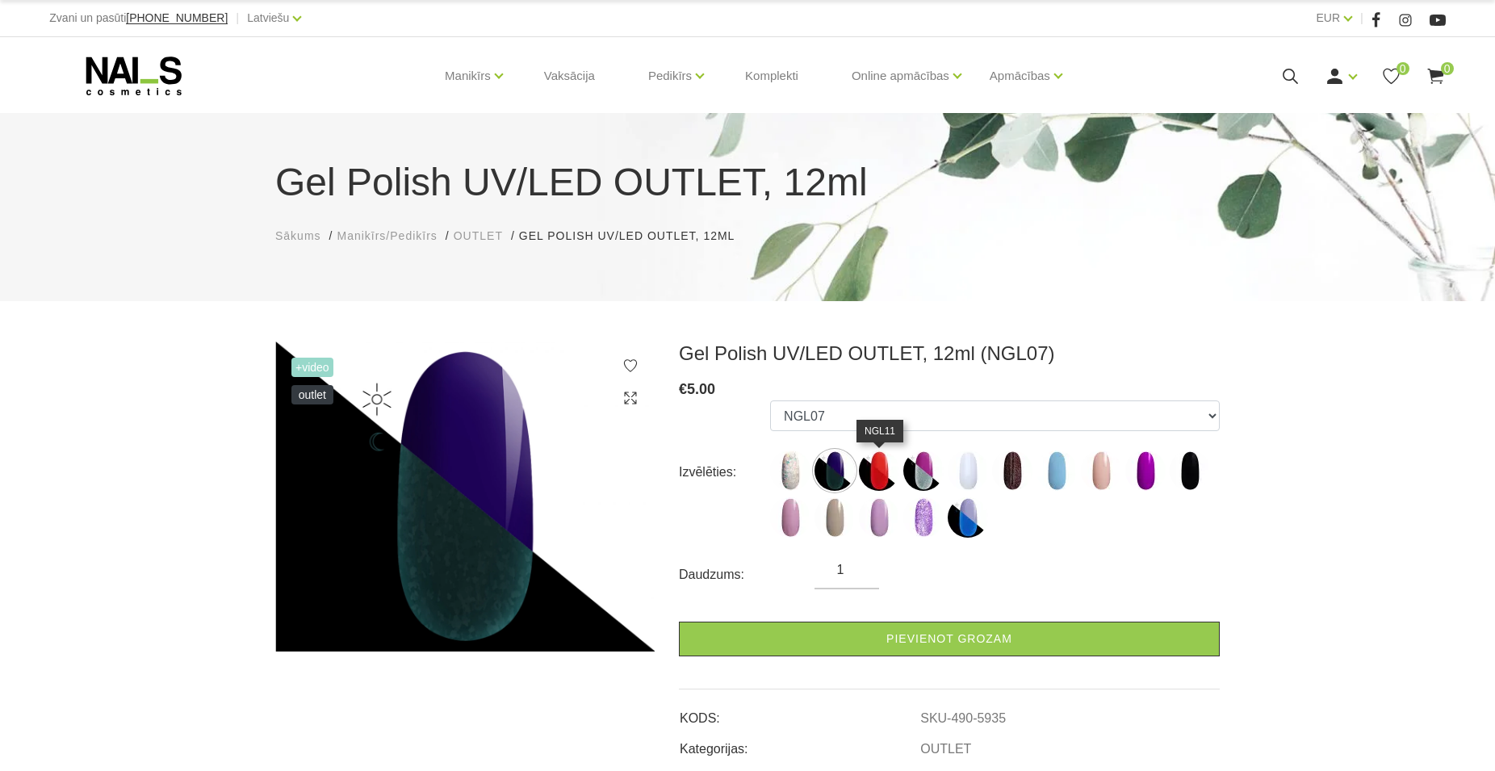
click at [870, 480] on img at bounding box center [879, 471] width 40 height 40
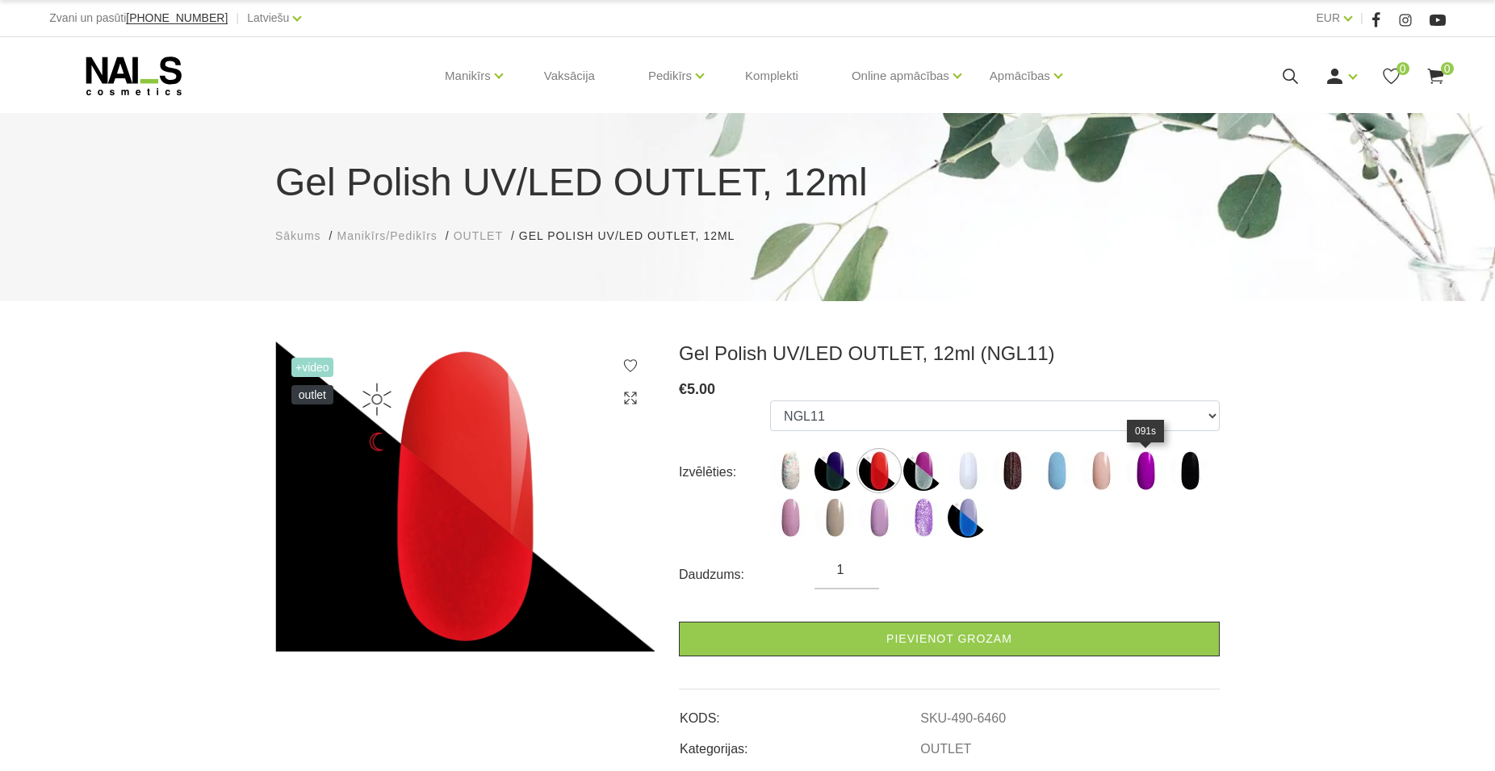
click at [1146, 476] on img at bounding box center [1146, 471] width 40 height 40
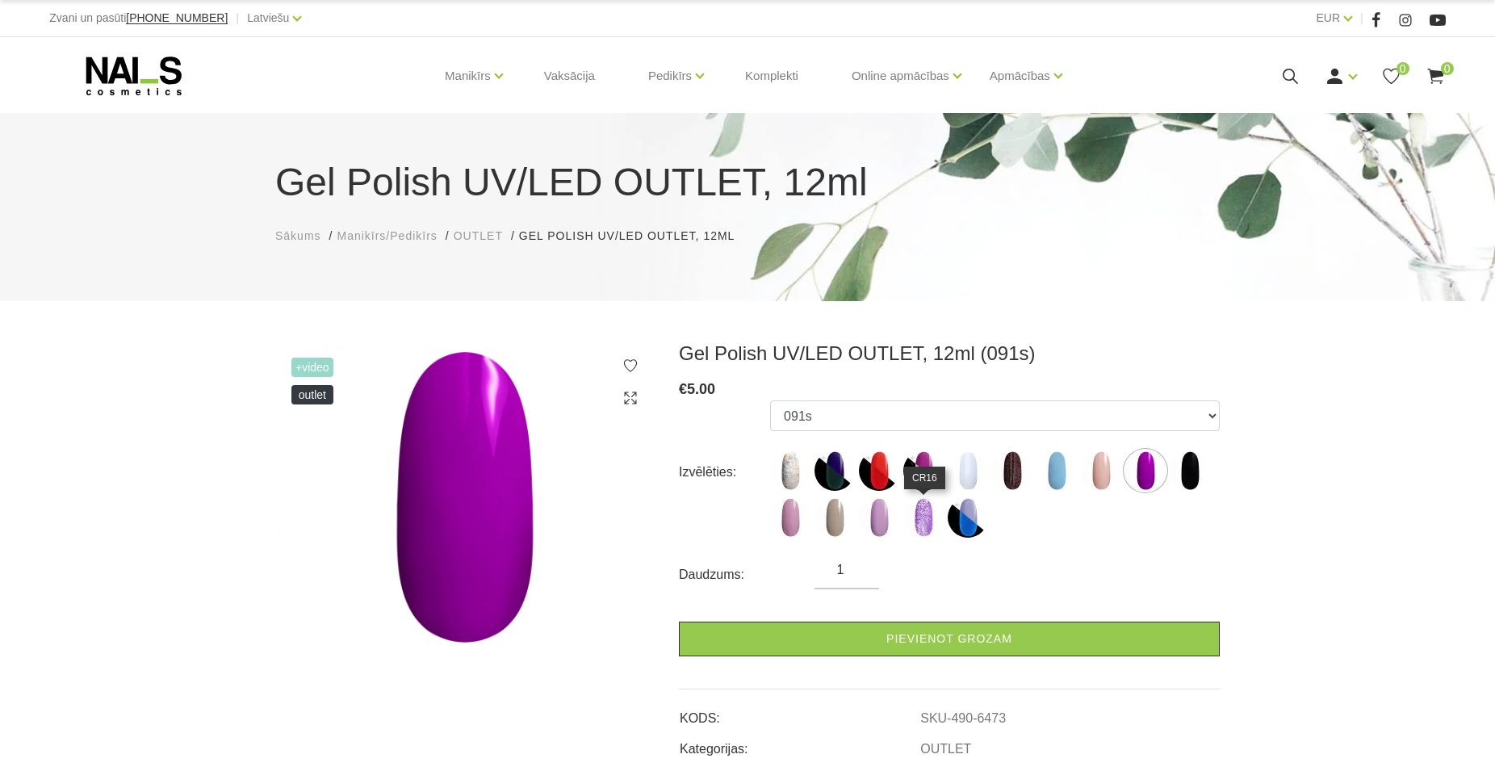
click at [922, 512] on img at bounding box center [924, 517] width 40 height 40
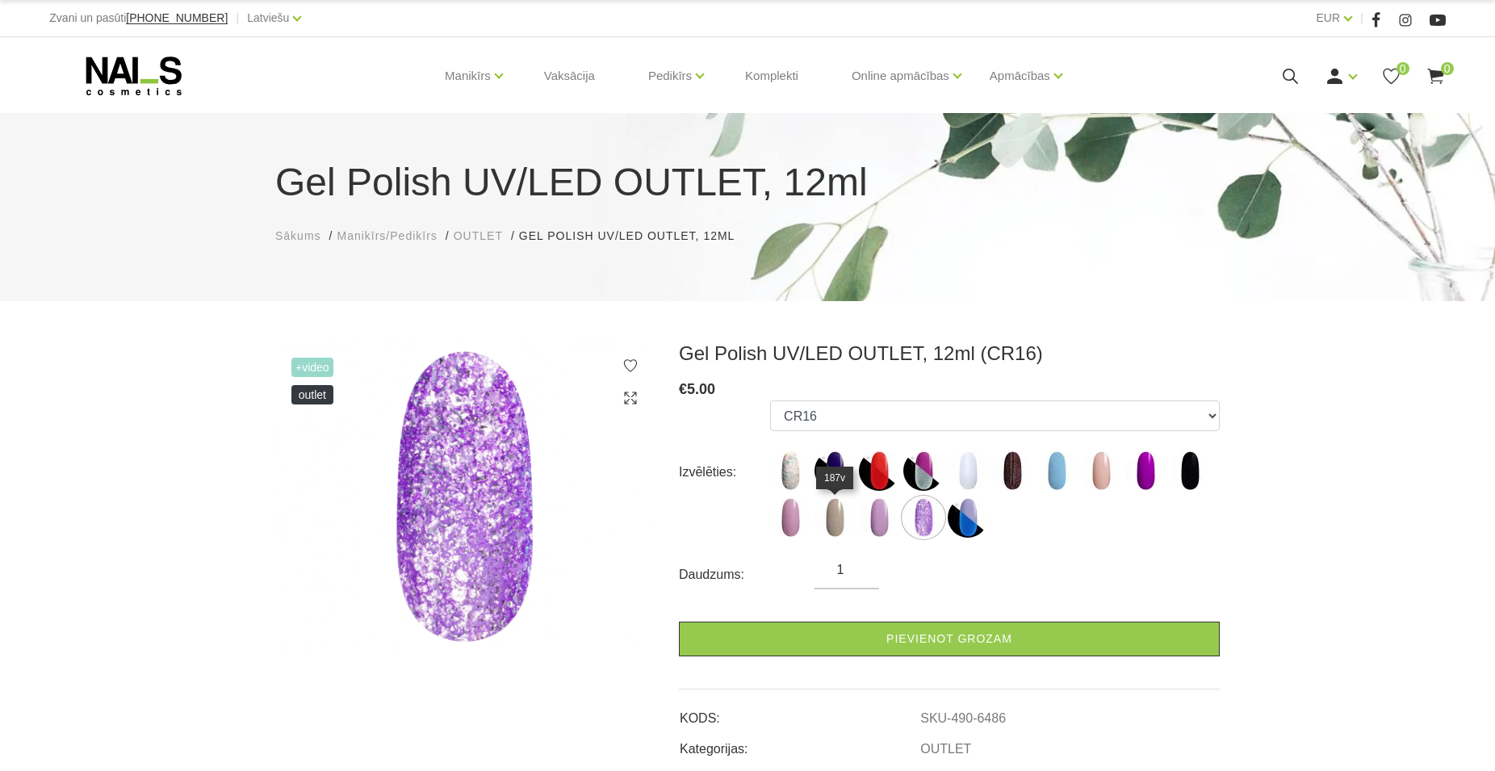
click at [837, 512] on img at bounding box center [835, 517] width 40 height 40
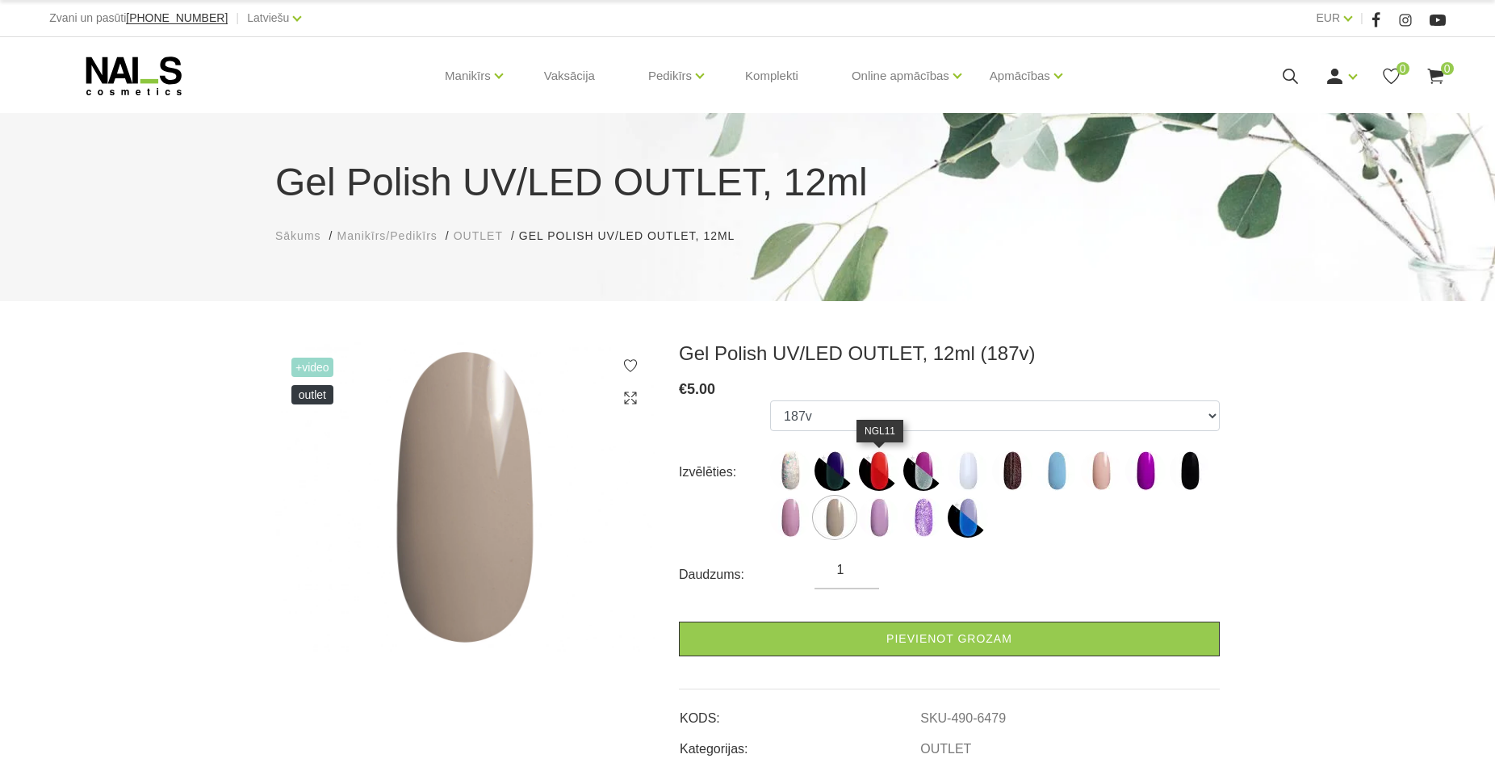
click at [882, 479] on img at bounding box center [879, 471] width 40 height 40
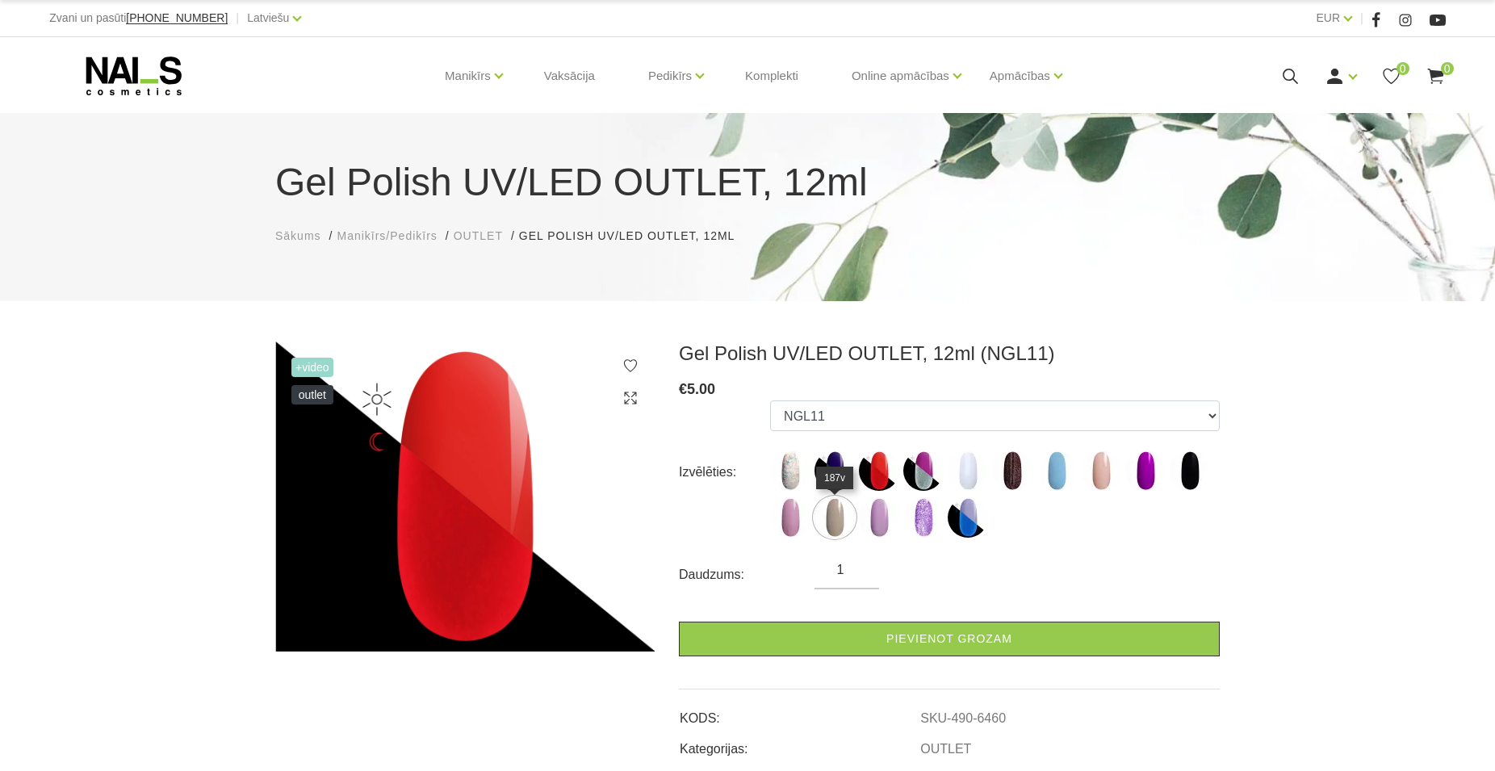
click at [841, 520] on img at bounding box center [835, 517] width 40 height 40
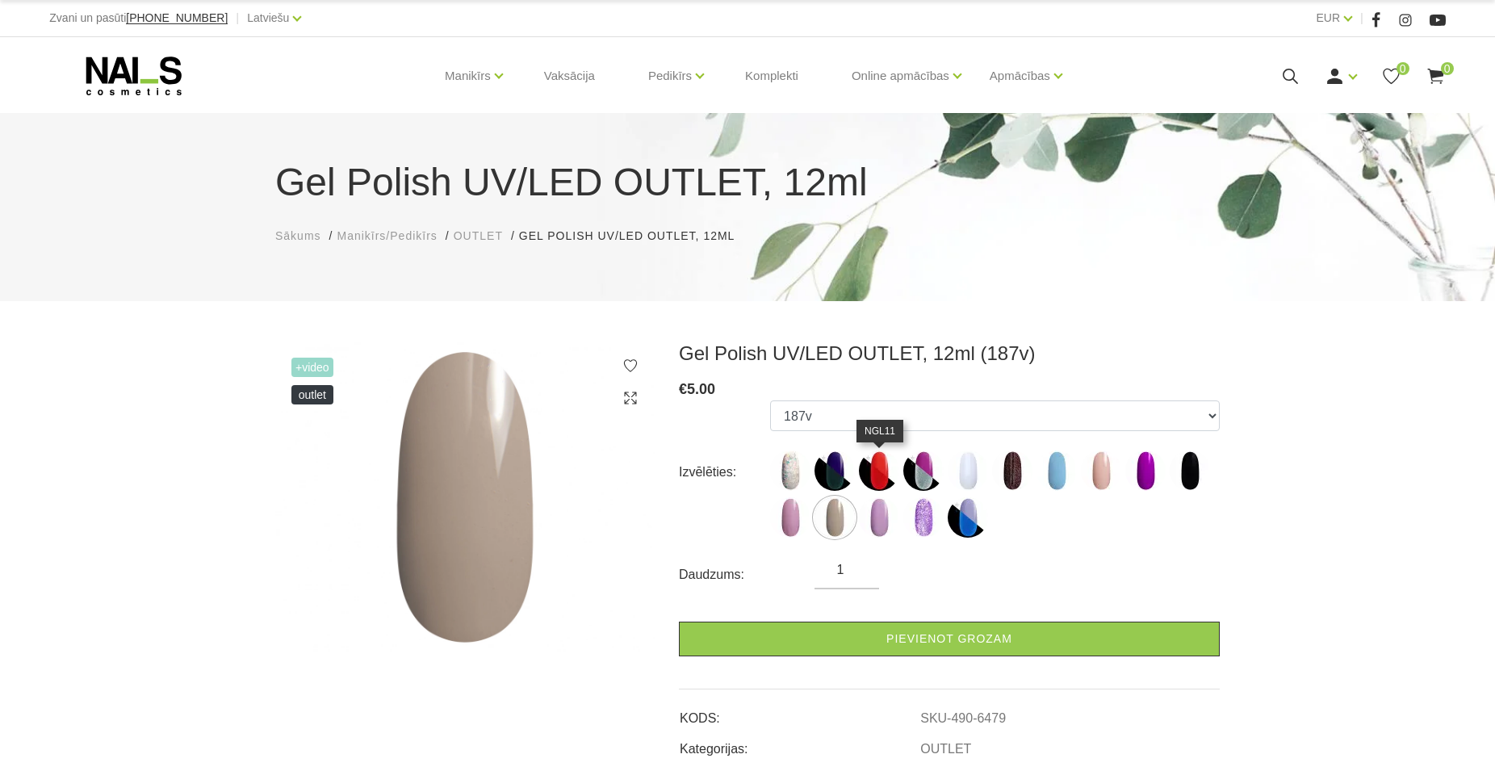
click at [877, 480] on img at bounding box center [879, 471] width 40 height 40
select select "6460"
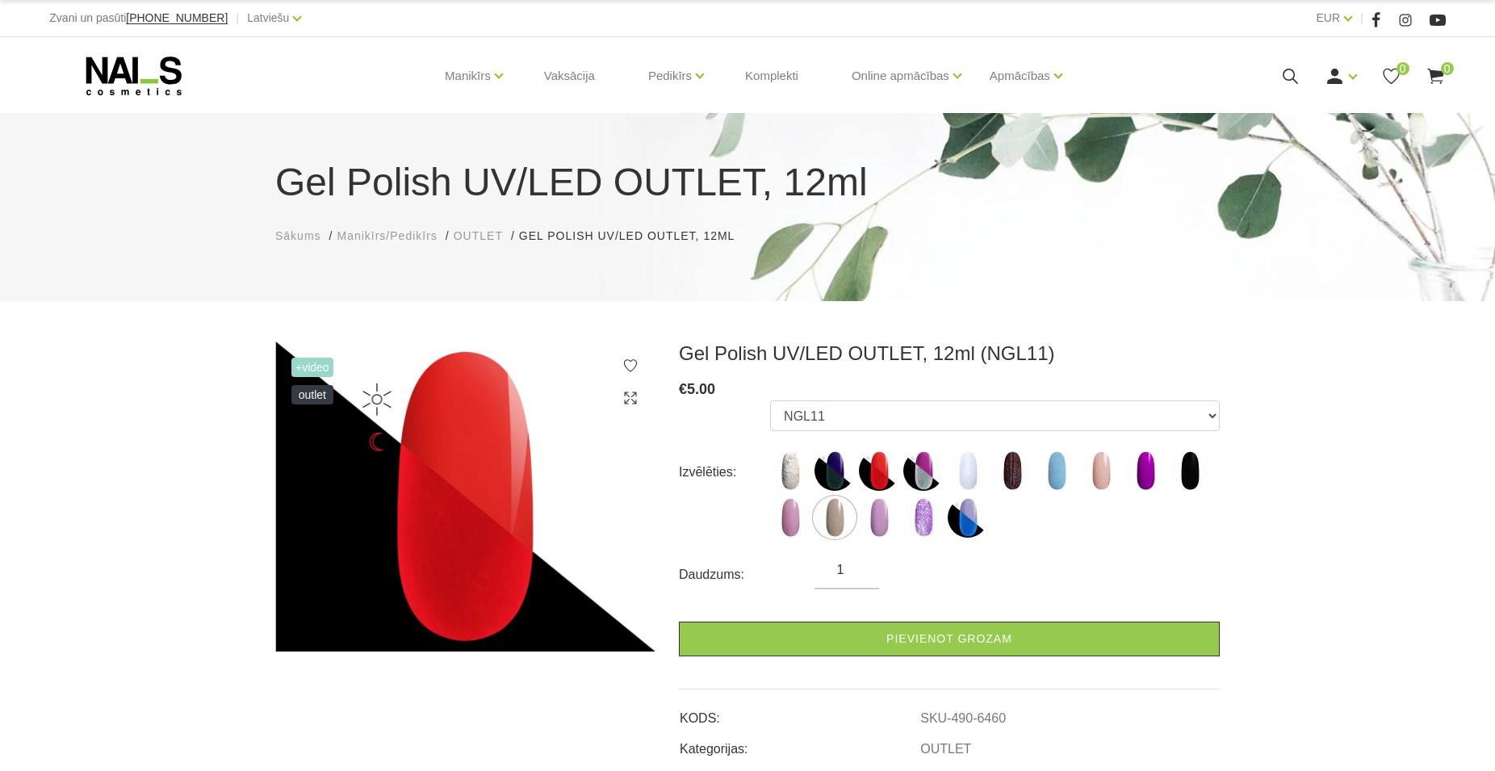
click at [321, 371] on span "+Video" at bounding box center [312, 367] width 42 height 19
